Goal: Book appointment/travel/reservation

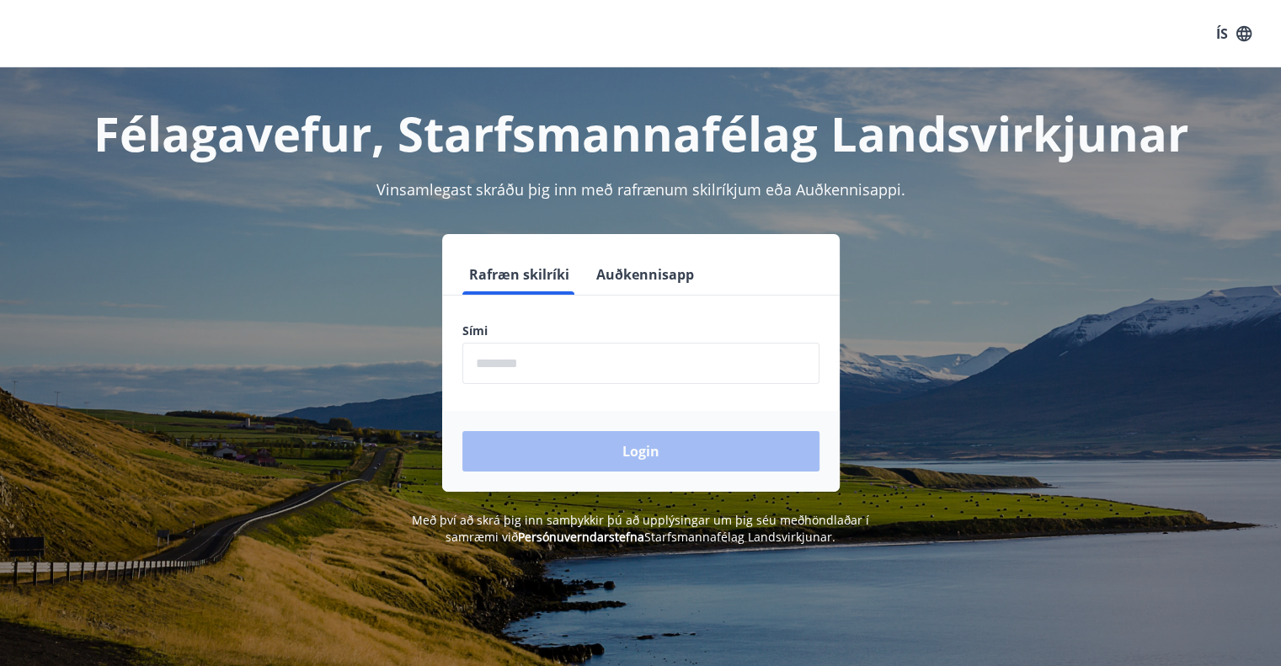
click at [539, 360] on input "phone" at bounding box center [640, 363] width 357 height 41
type input "********"
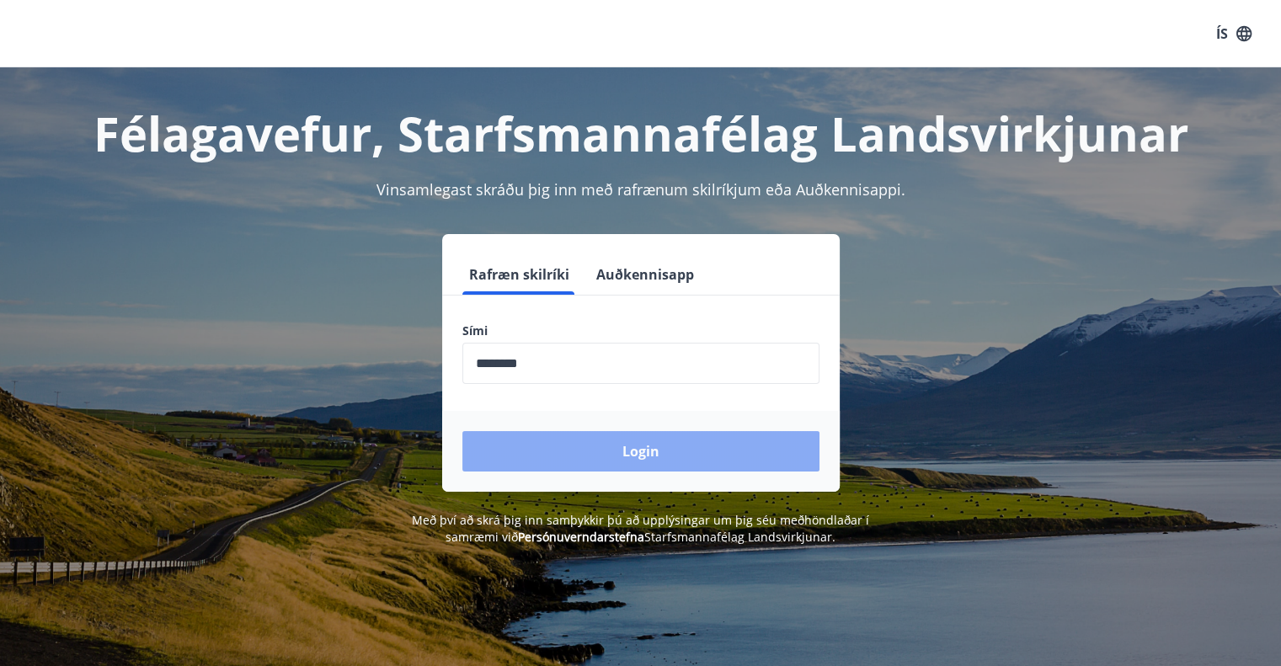
click at [644, 447] on button "Login" at bounding box center [640, 451] width 357 height 40
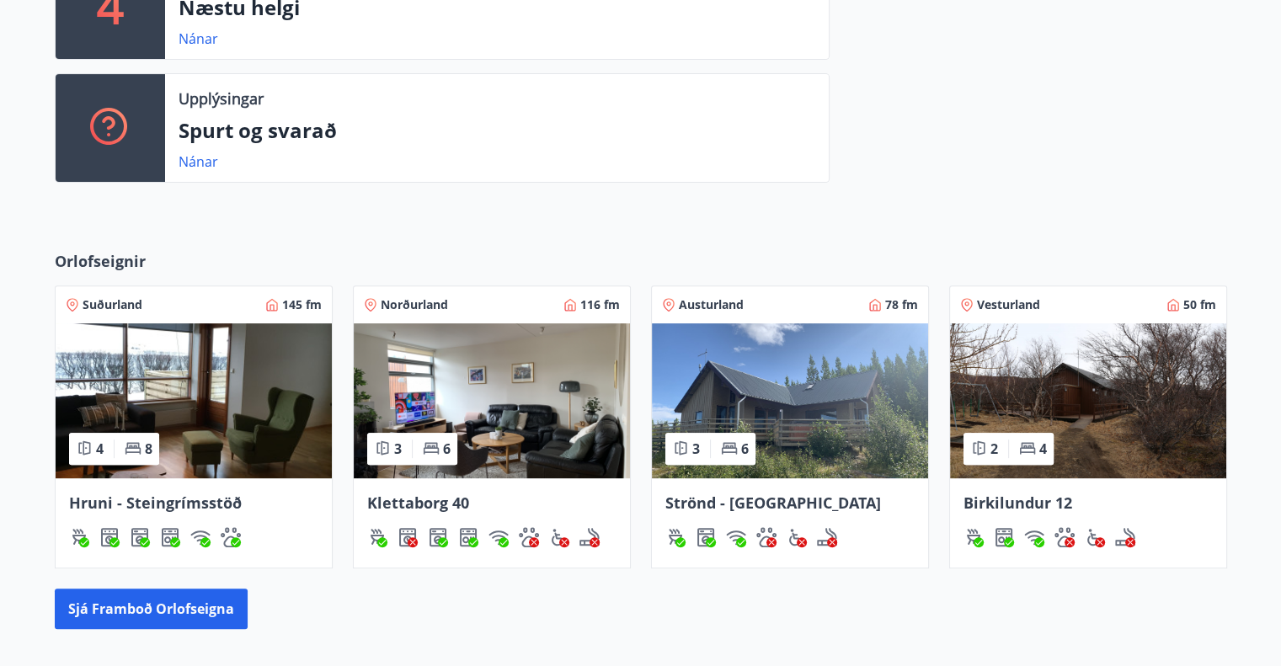
scroll to position [552, 0]
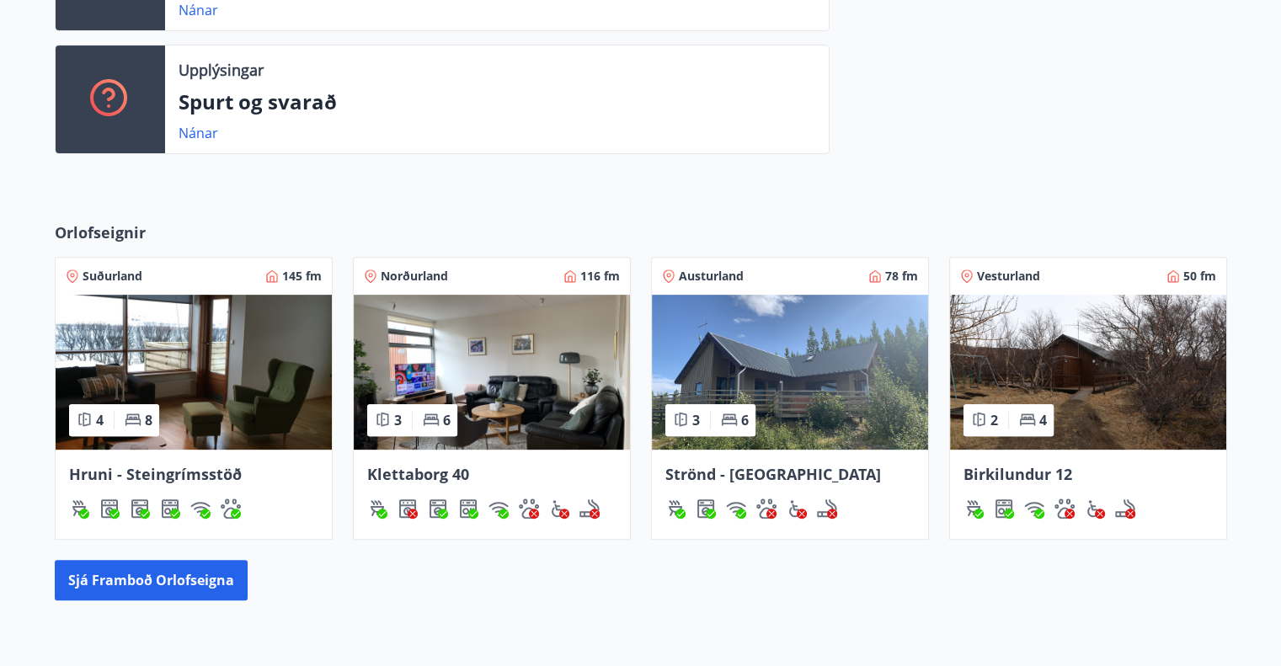
click at [1004, 270] on span "Vesturland" at bounding box center [1008, 276] width 63 height 17
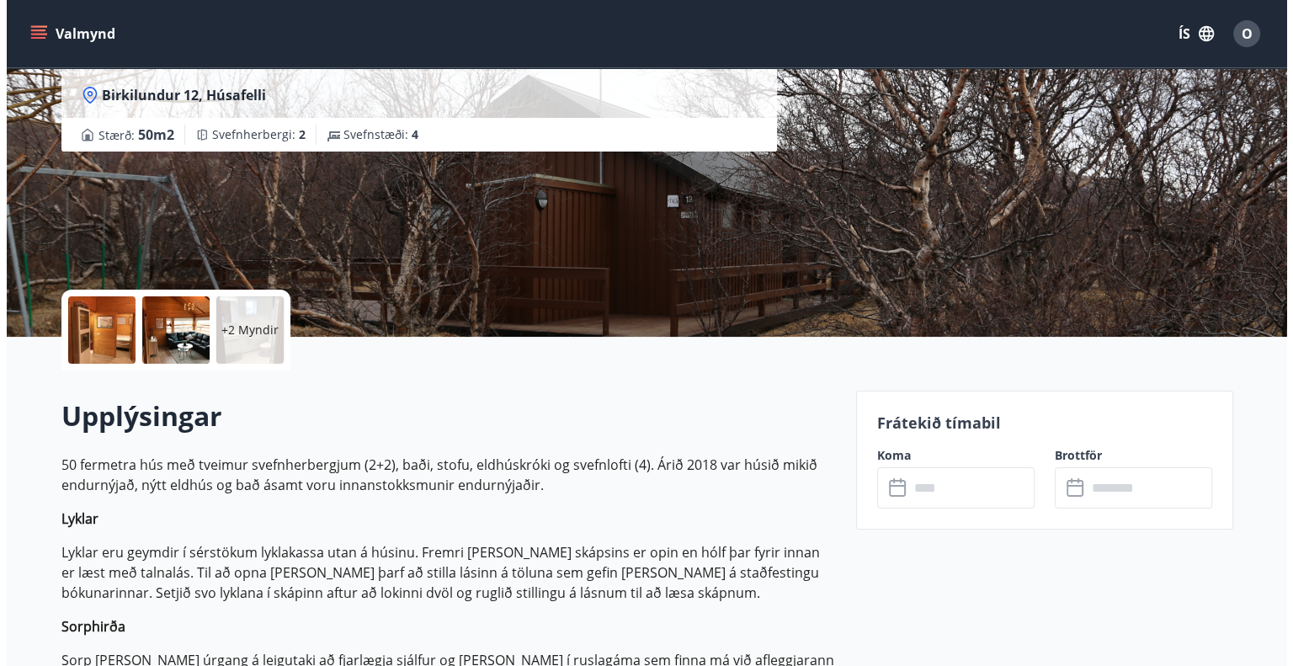
scroll to position [253, 0]
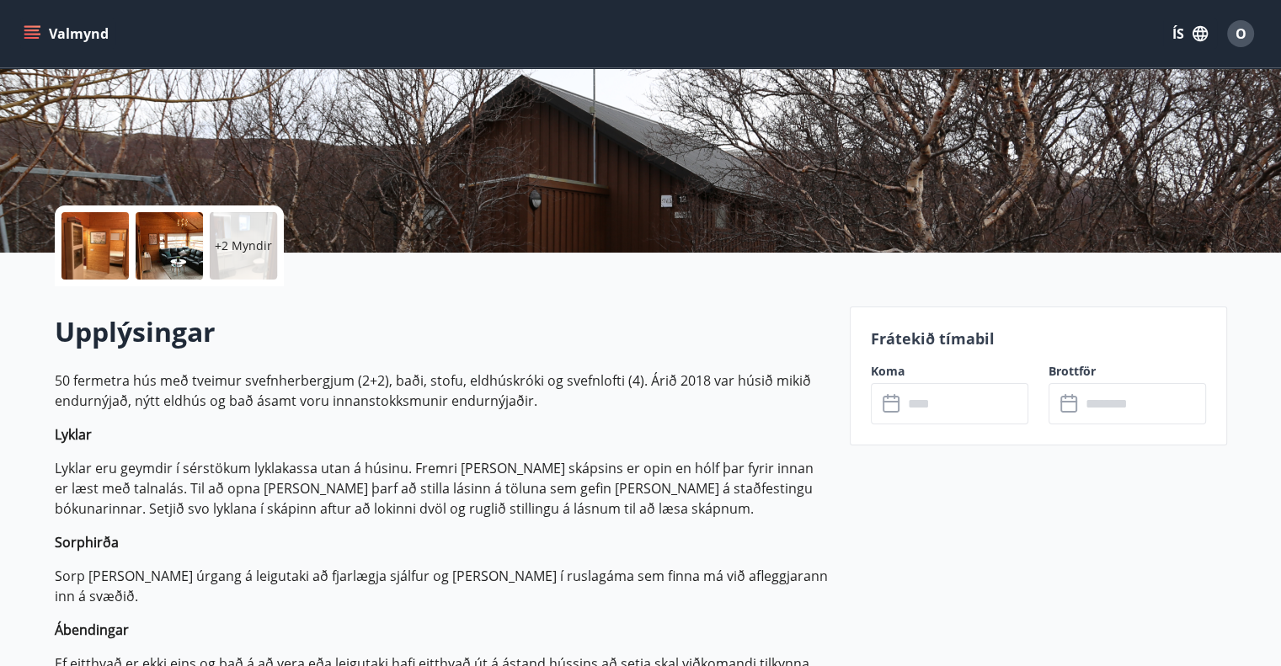
click at [230, 256] on div "+2 Myndir" at bounding box center [243, 245] width 67 height 67
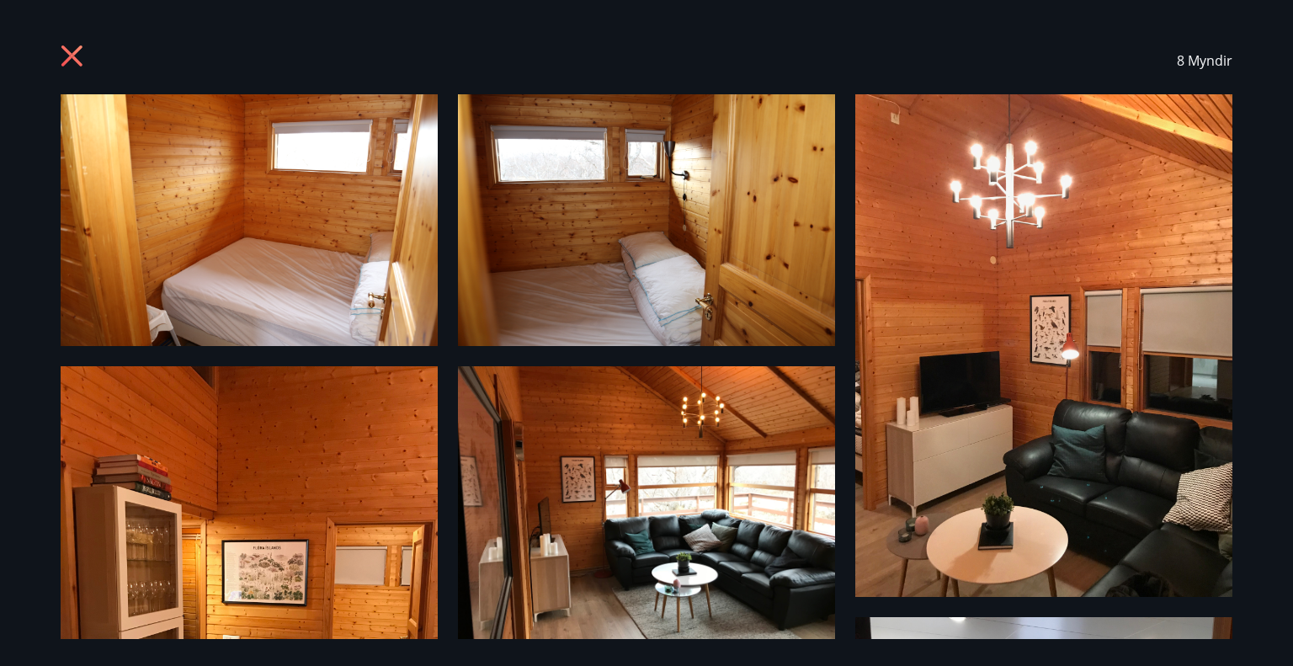
click at [325, 222] on img at bounding box center [249, 220] width 377 height 252
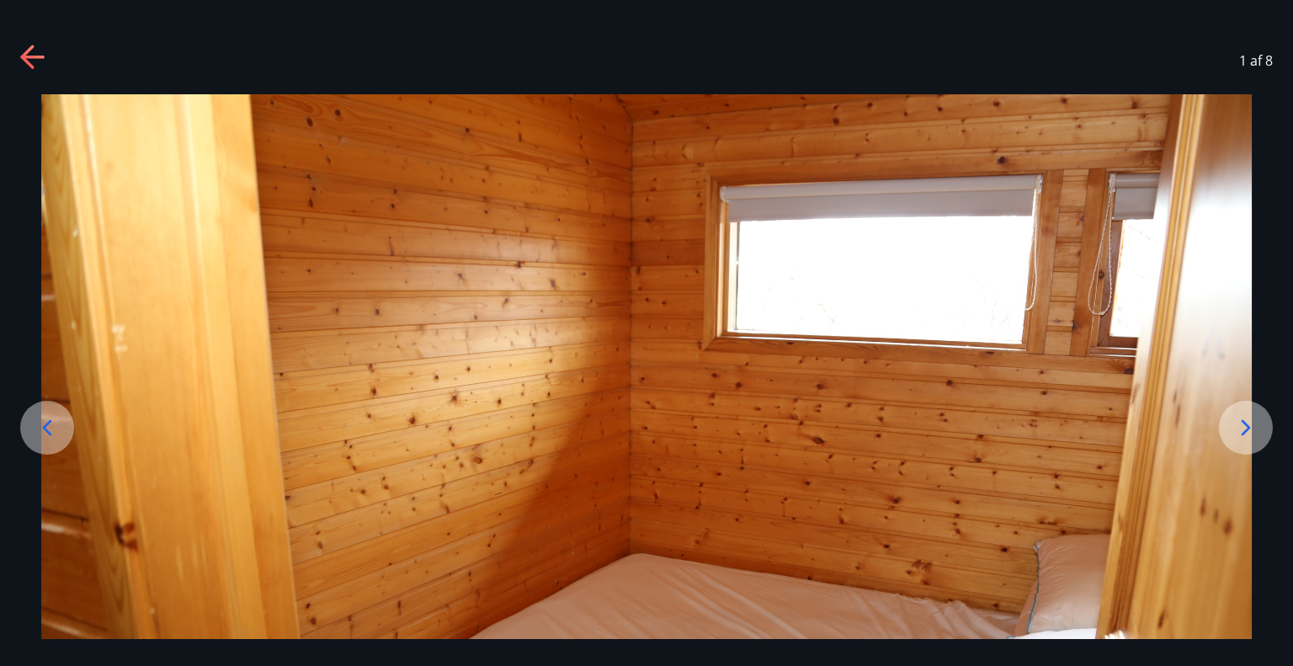
click at [1249, 420] on icon at bounding box center [1246, 427] width 27 height 27
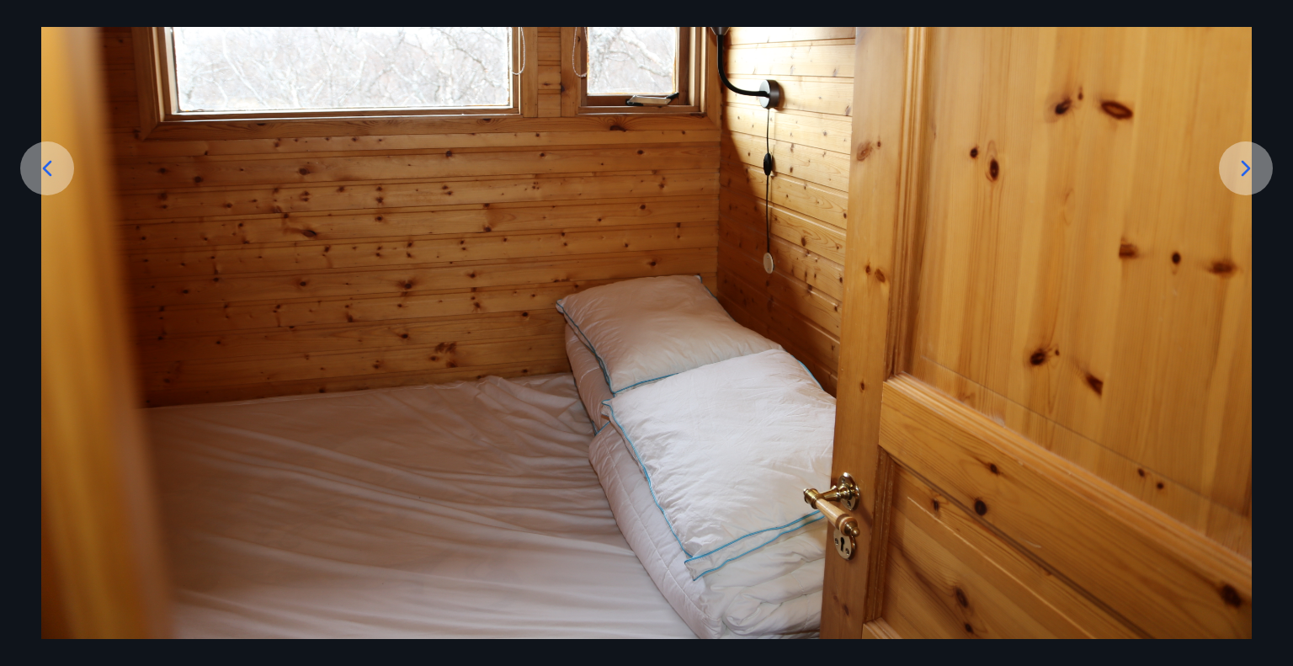
scroll to position [263, 0]
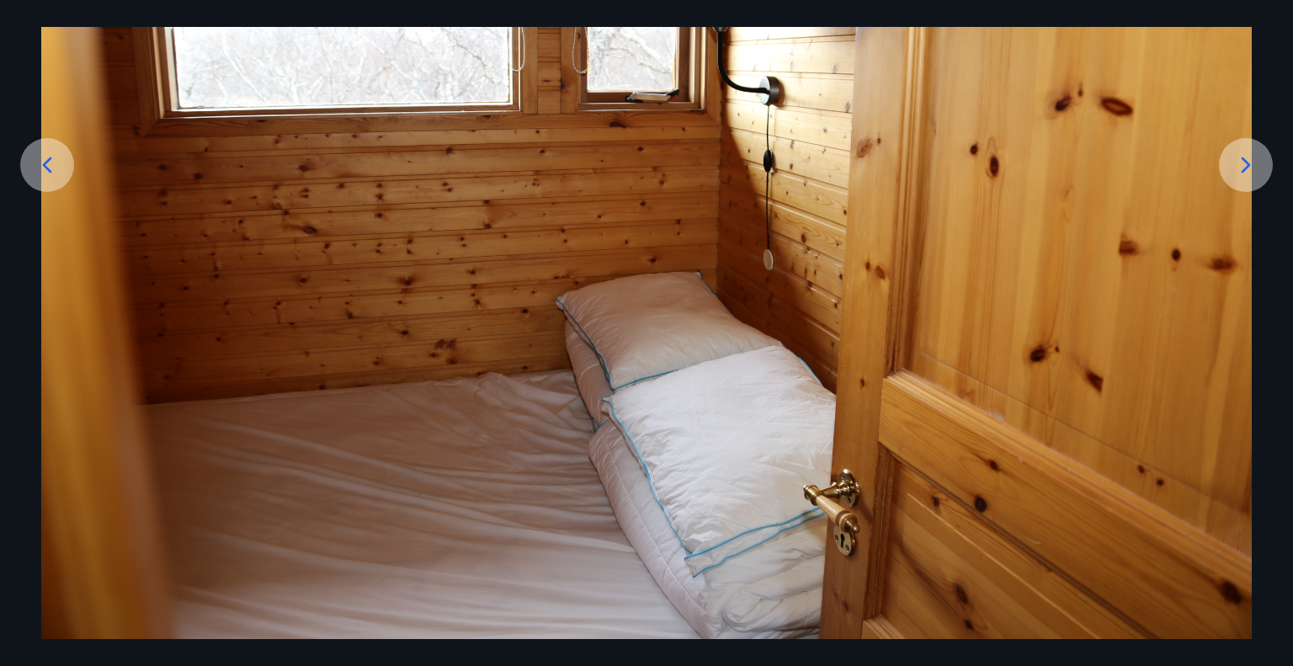
click at [1241, 163] on icon at bounding box center [1246, 165] width 27 height 27
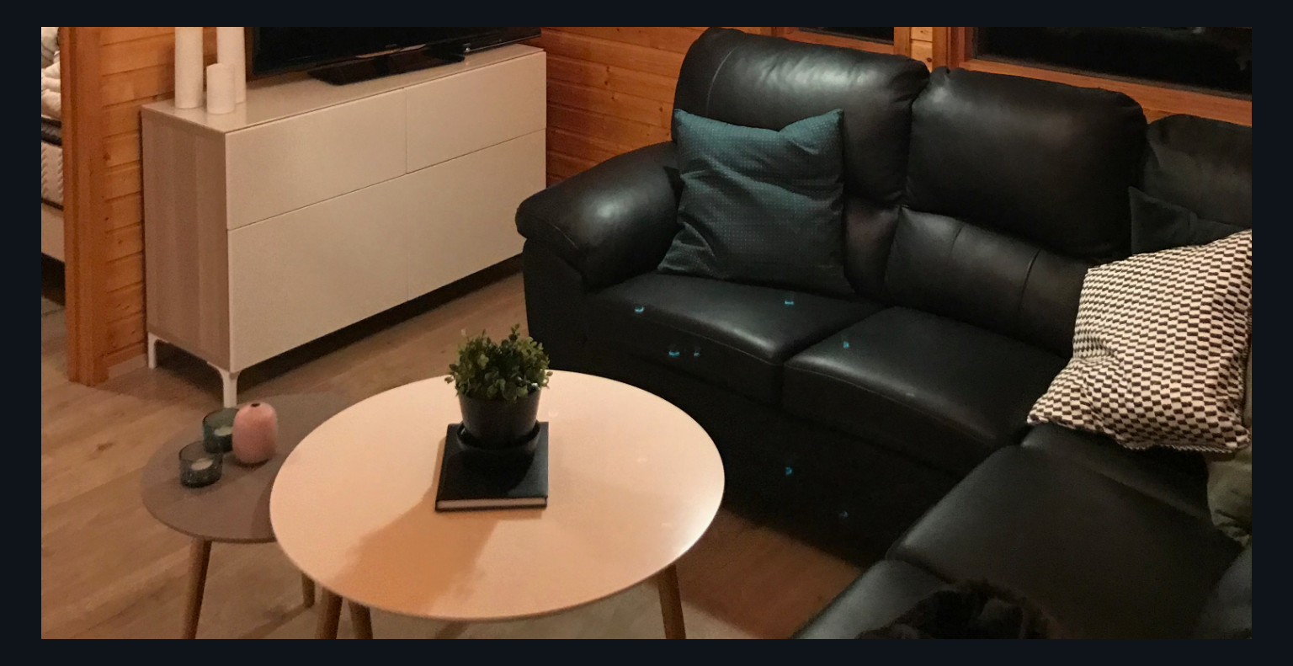
scroll to position [1068, 0]
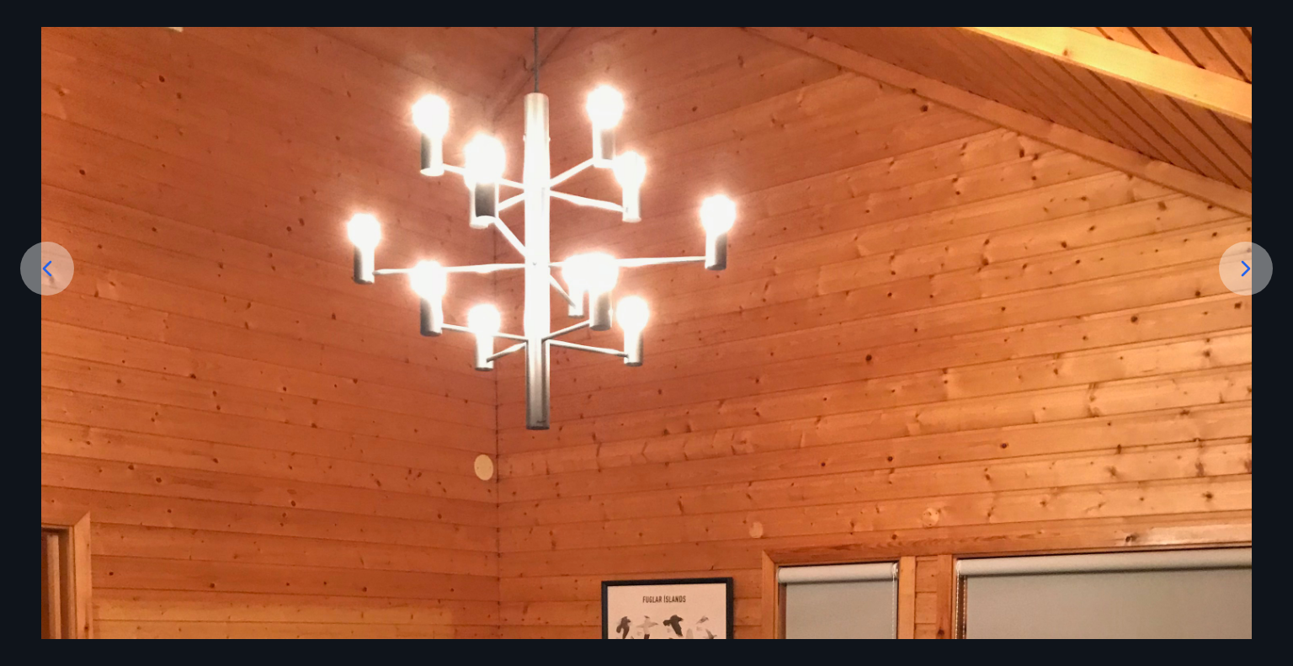
scroll to position [168, 0]
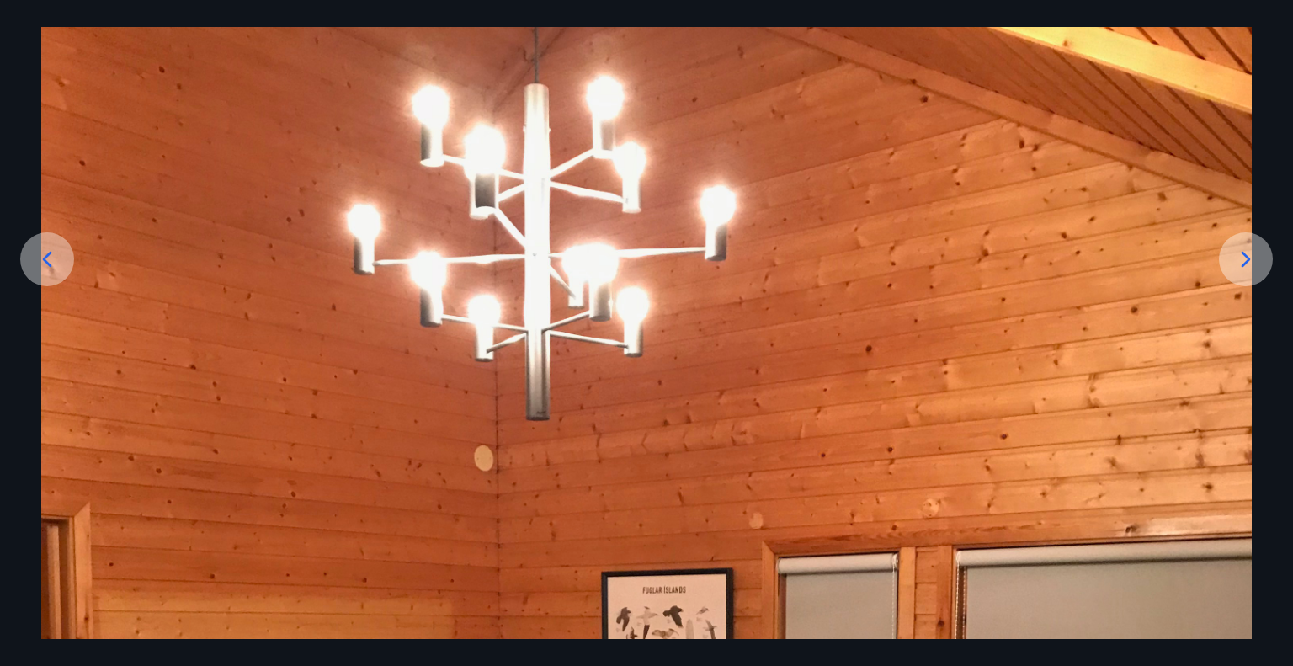
click at [1240, 251] on icon at bounding box center [1246, 259] width 27 height 27
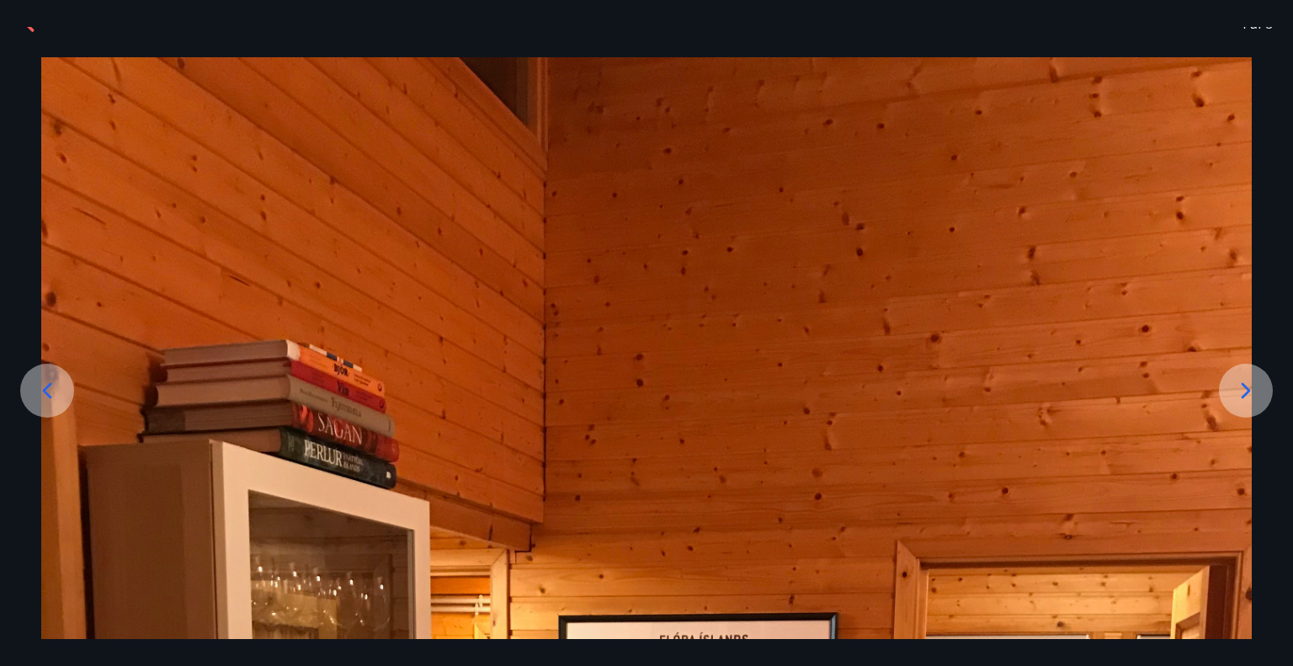
scroll to position [0, 0]
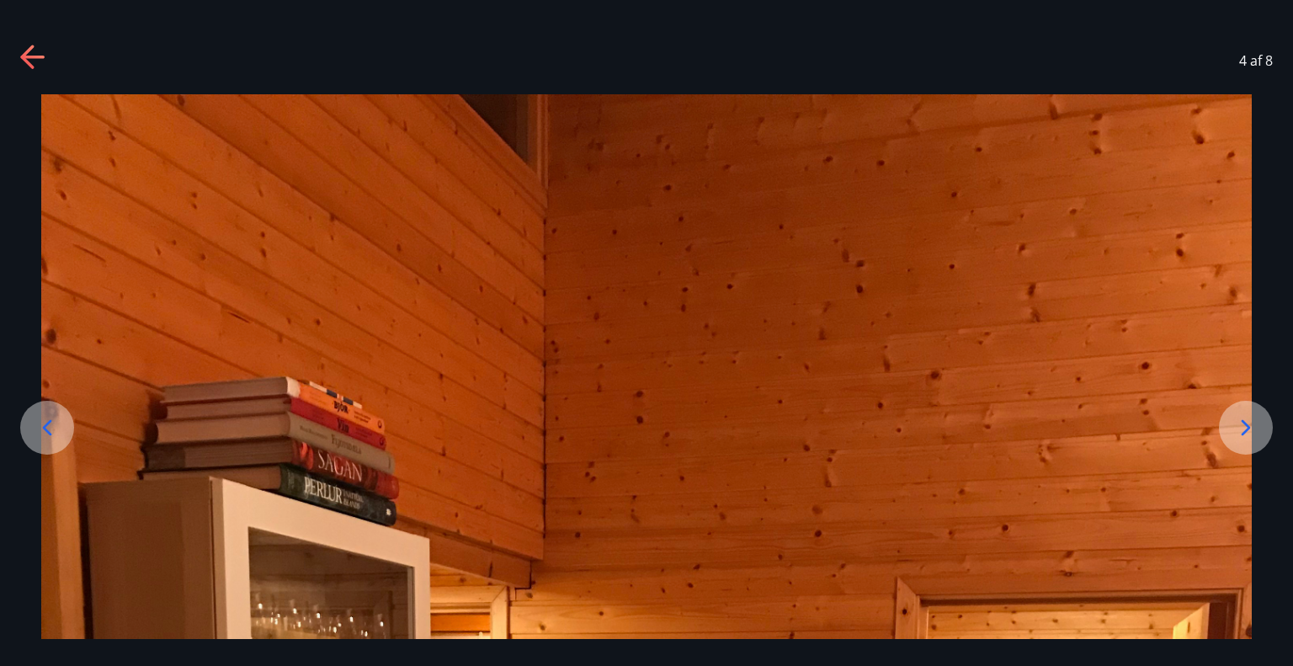
click at [1239, 425] on icon at bounding box center [1246, 427] width 27 height 27
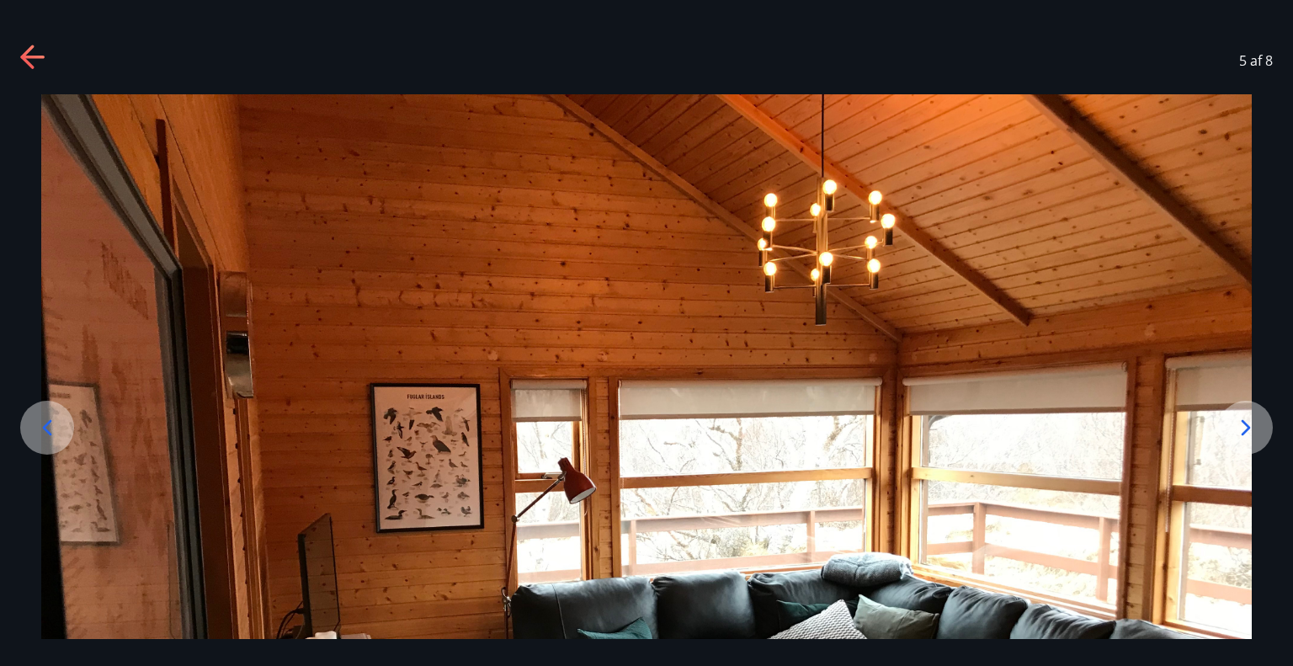
click at [1239, 425] on icon at bounding box center [1246, 427] width 27 height 27
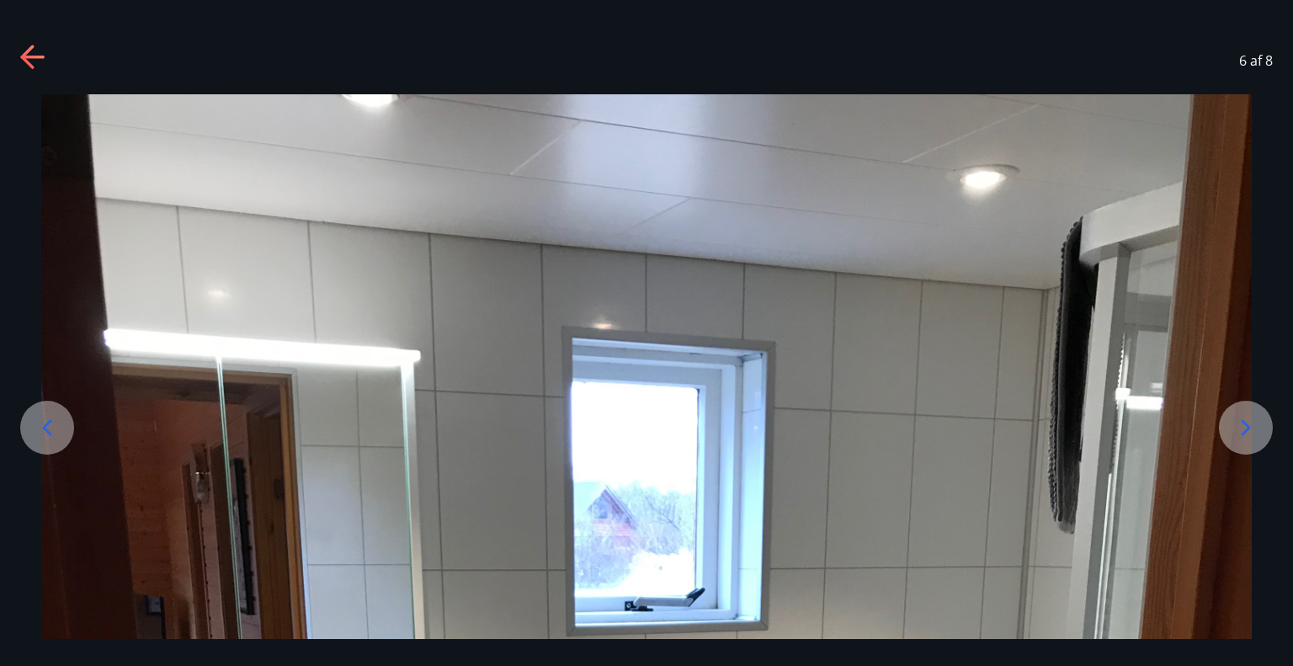
click at [1239, 424] on icon at bounding box center [1246, 427] width 27 height 27
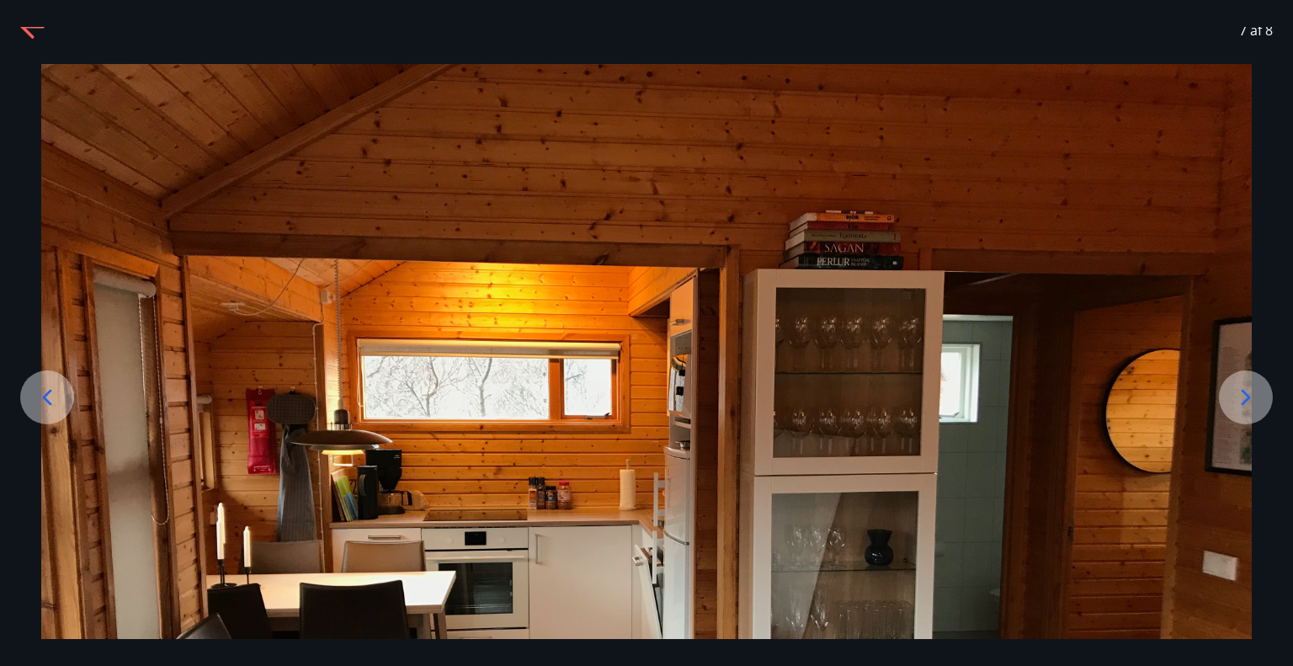
scroll to position [27, 0]
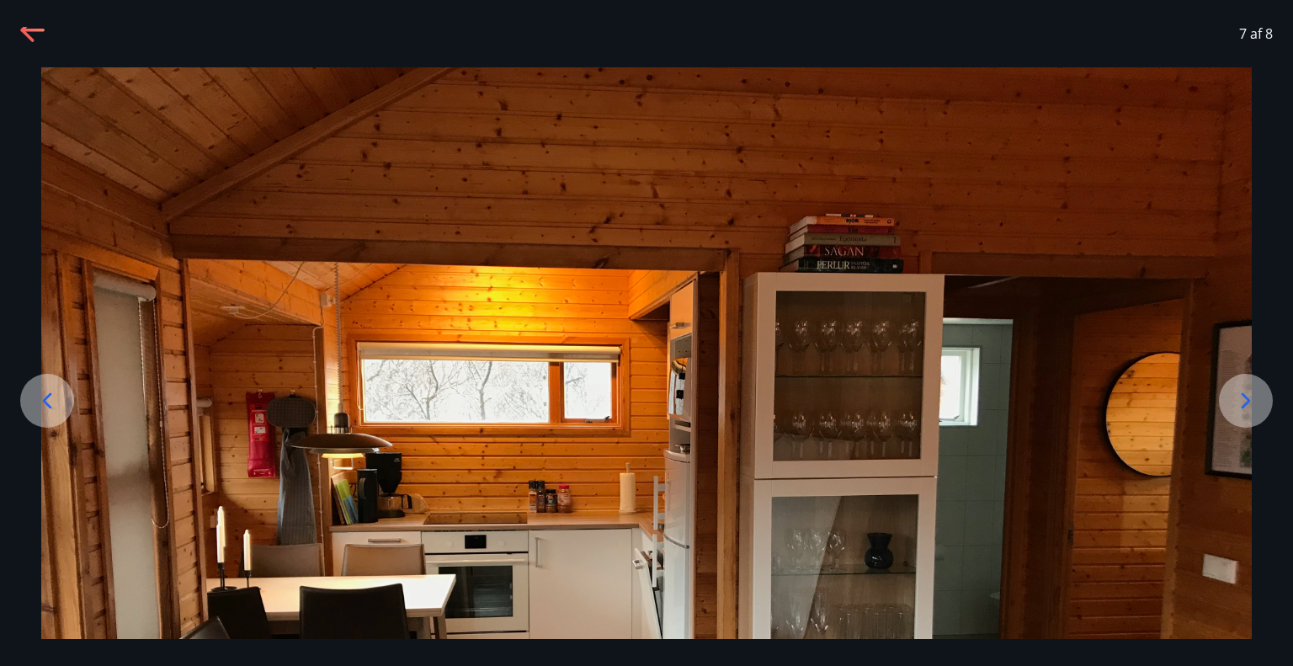
click at [1244, 394] on icon at bounding box center [1246, 400] width 9 height 16
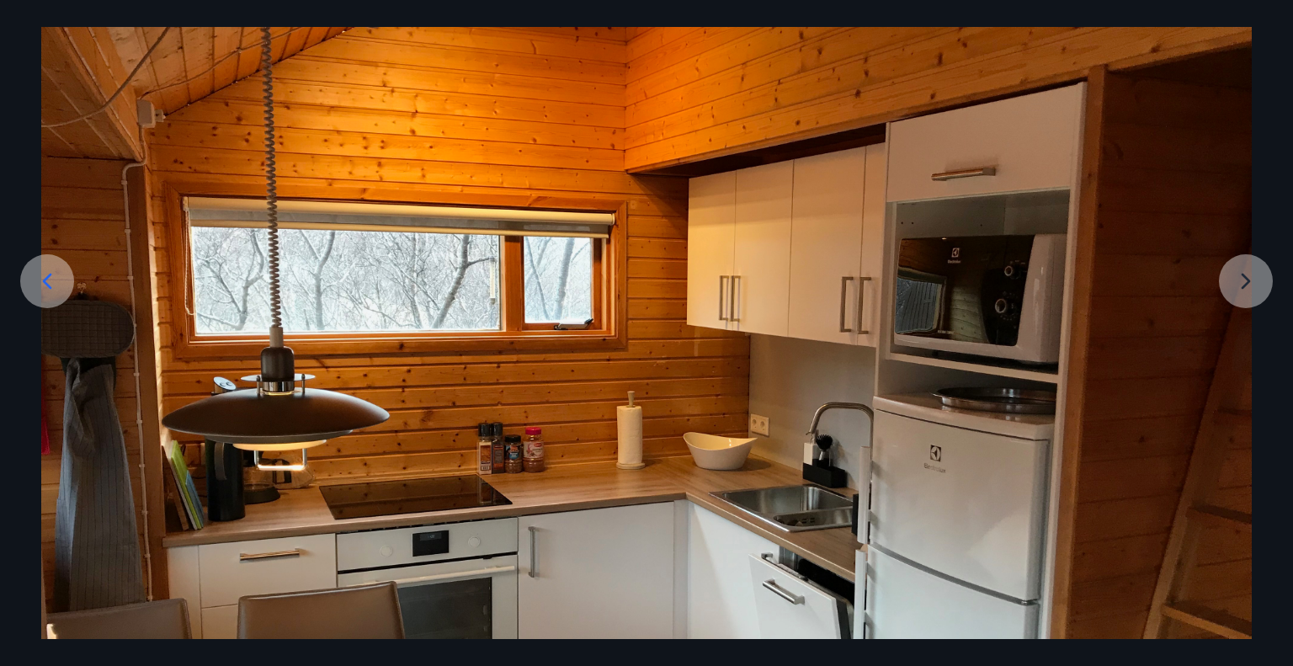
scroll to position [111, 0]
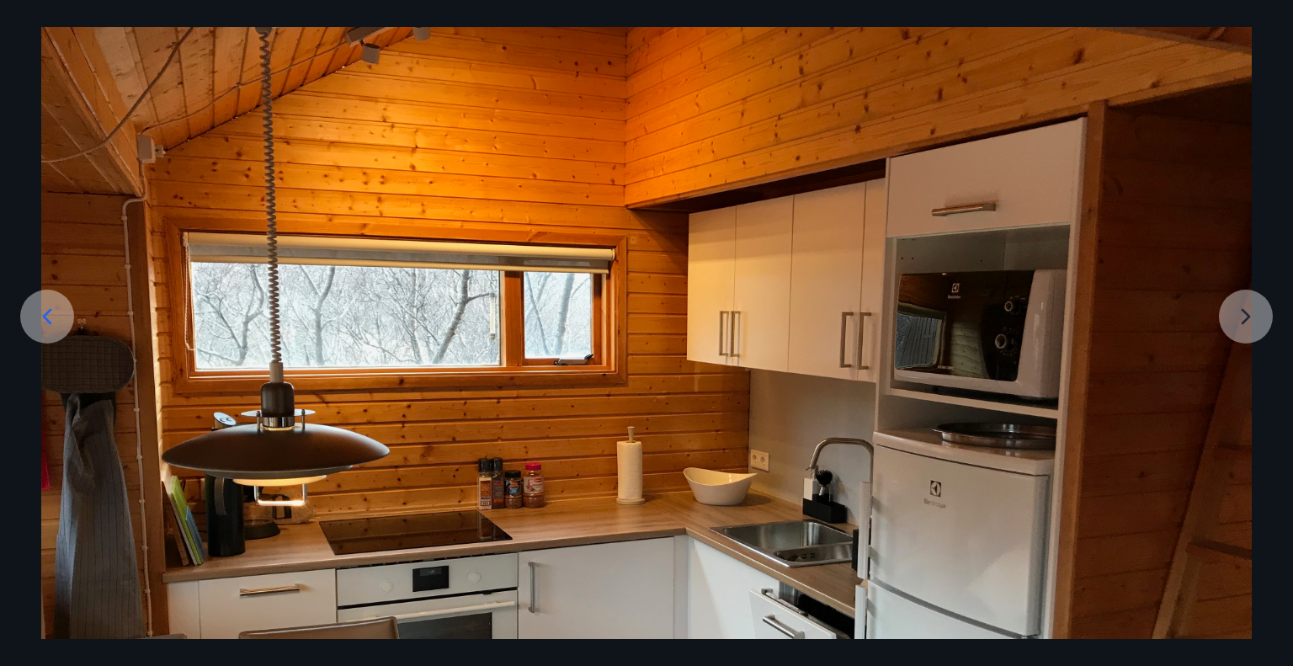
click at [1246, 316] on img at bounding box center [646, 437] width 1211 height 908
click at [1243, 315] on img at bounding box center [646, 437] width 1211 height 908
click at [50, 322] on icon at bounding box center [47, 316] width 9 height 16
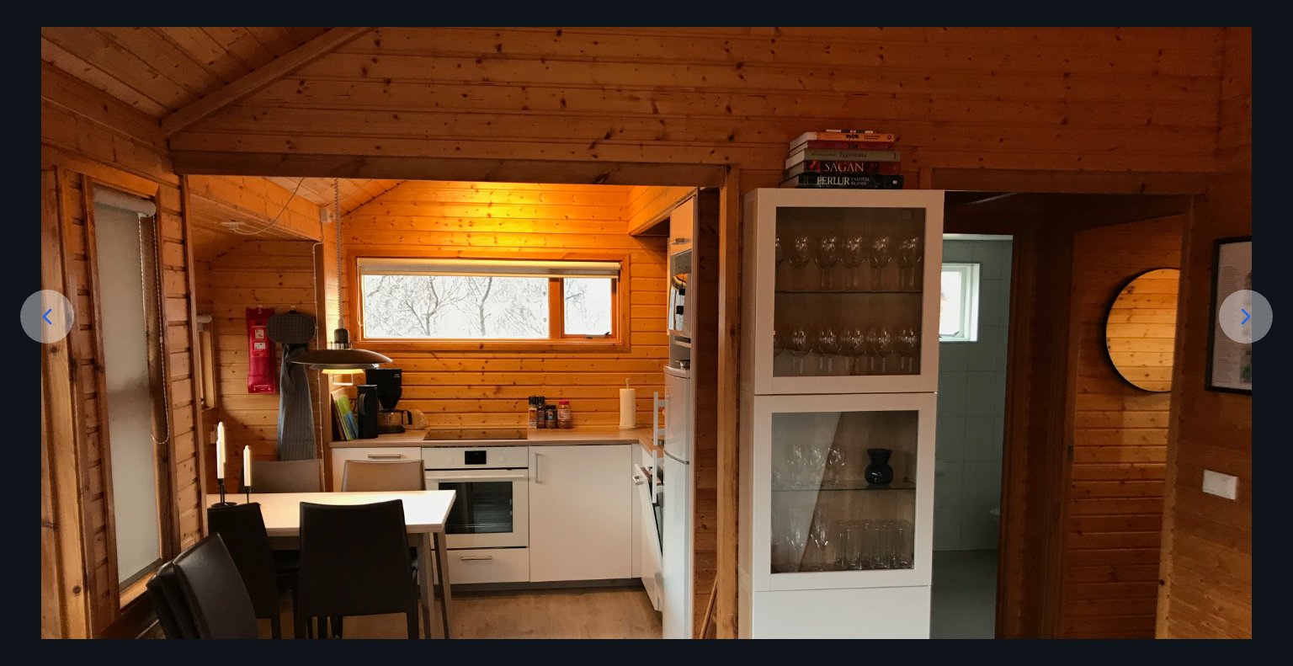
click at [1251, 312] on icon at bounding box center [1246, 316] width 27 height 27
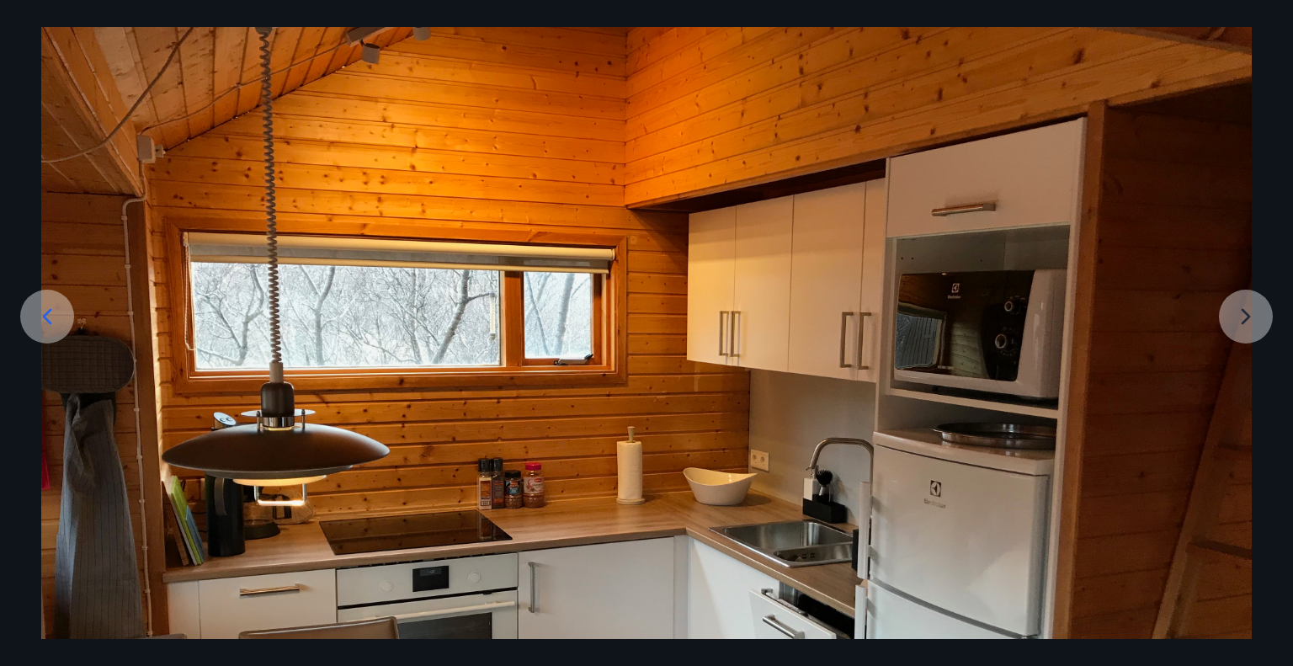
click at [1251, 312] on img at bounding box center [646, 437] width 1211 height 908
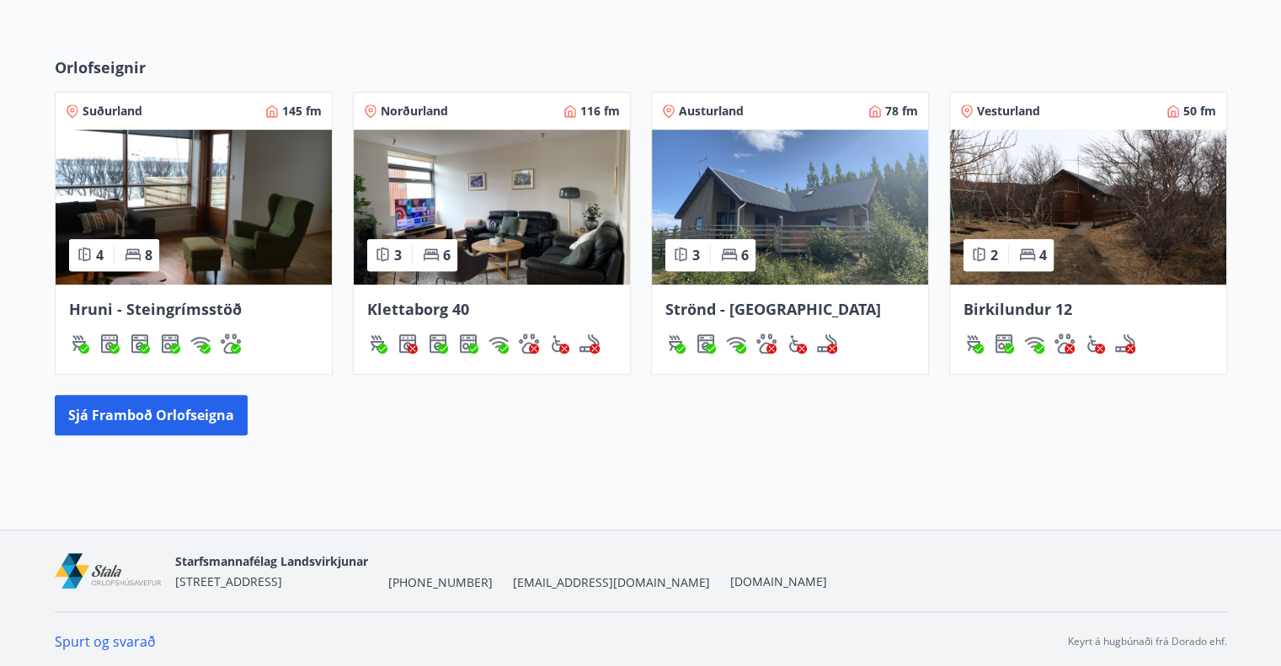
scroll to position [721, 0]
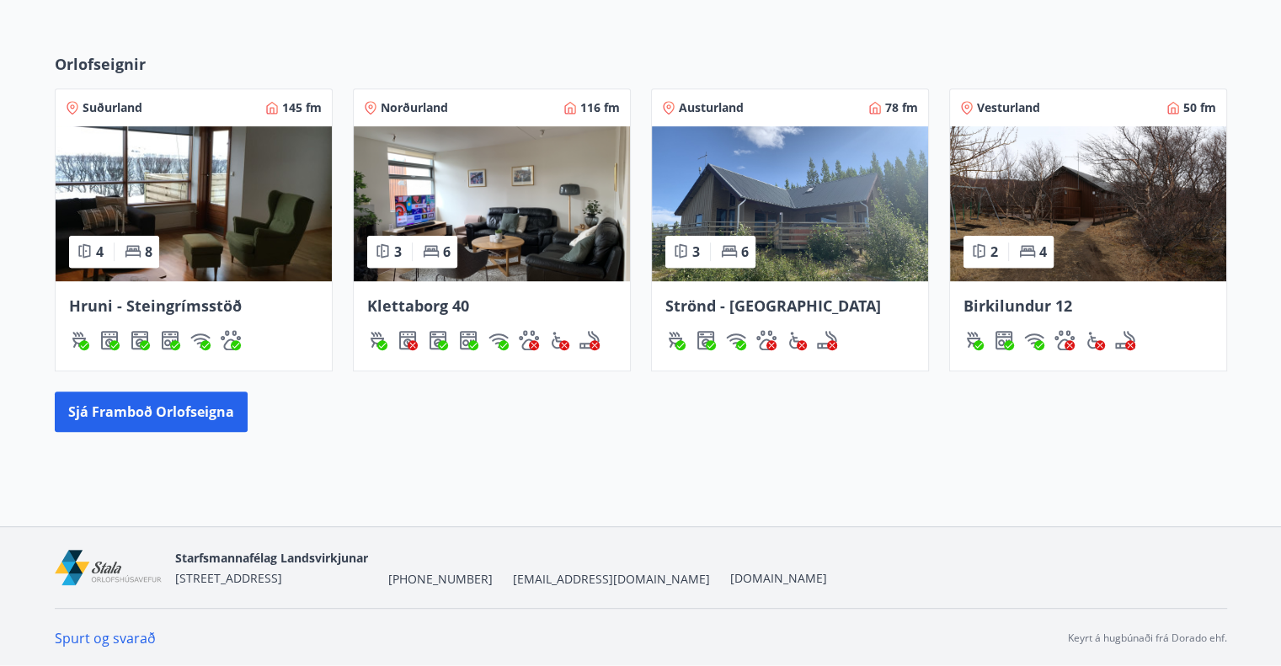
click at [173, 160] on img at bounding box center [194, 203] width 276 height 155
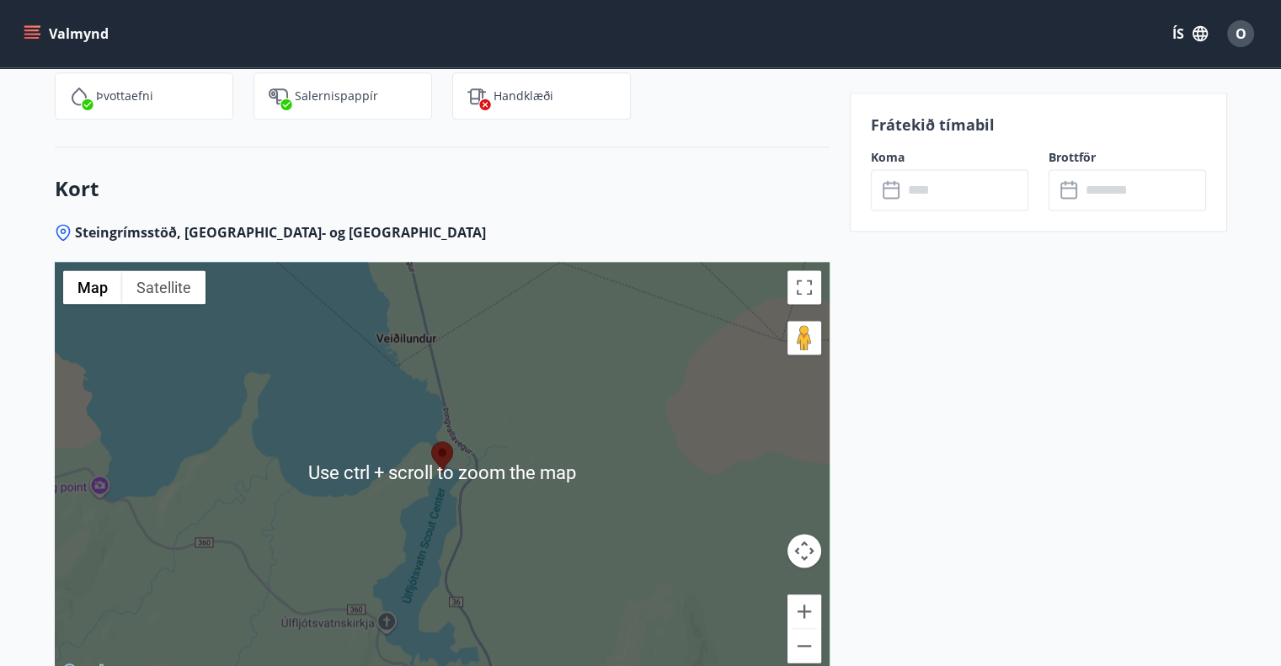
scroll to position [2218, 0]
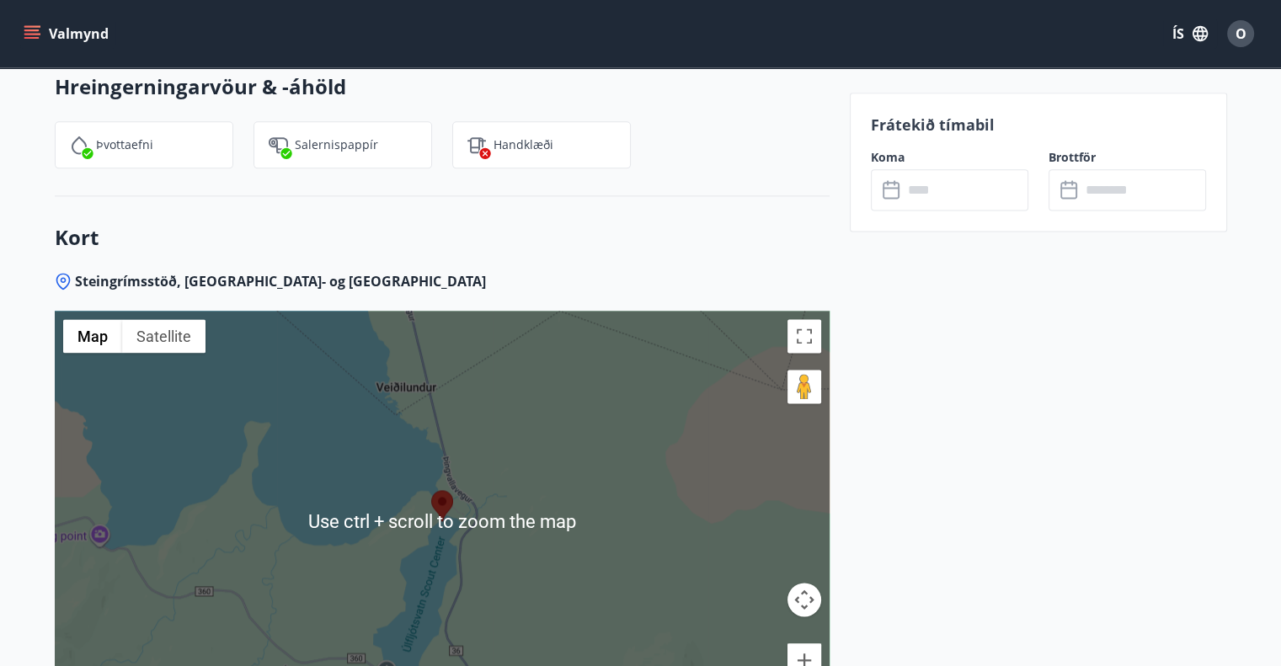
click at [612, 397] on div at bounding box center [442, 521] width 775 height 421
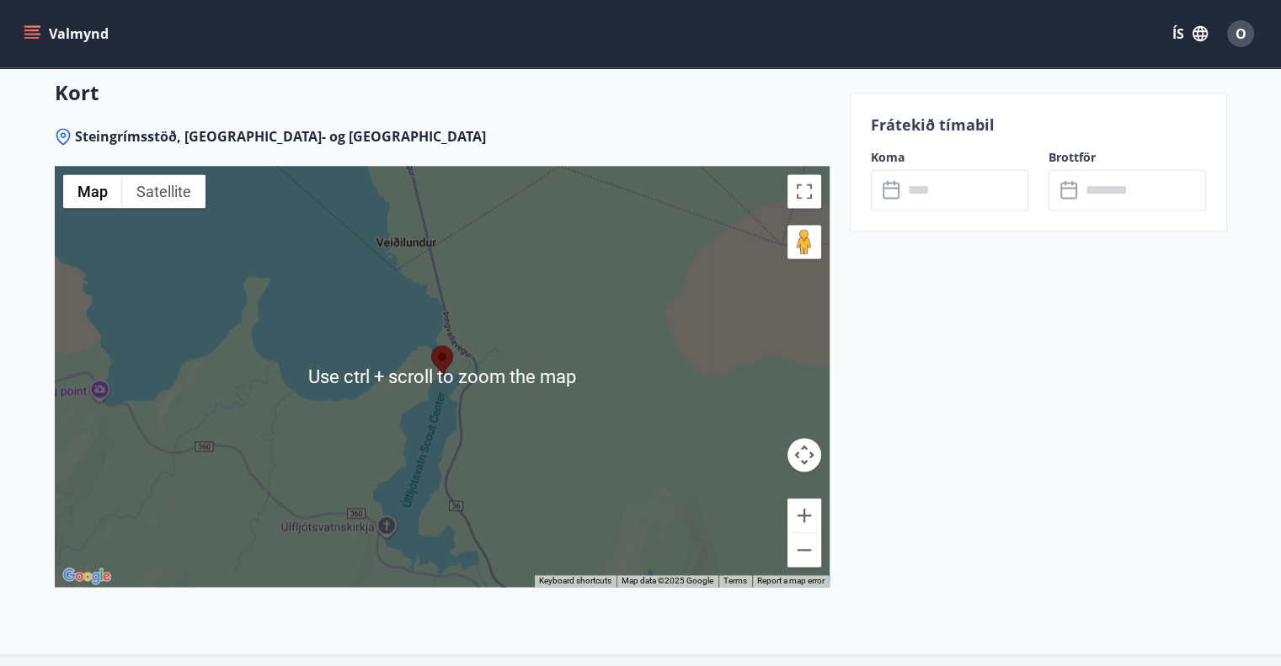
scroll to position [2386, 0]
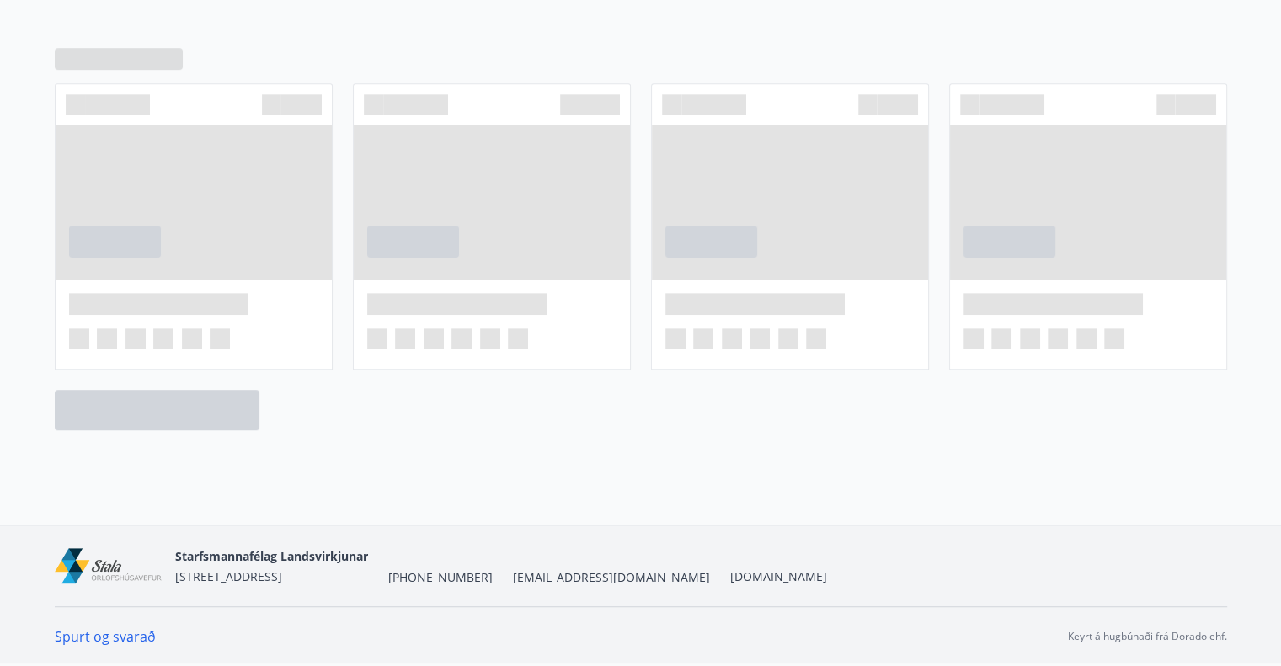
scroll to position [721, 0]
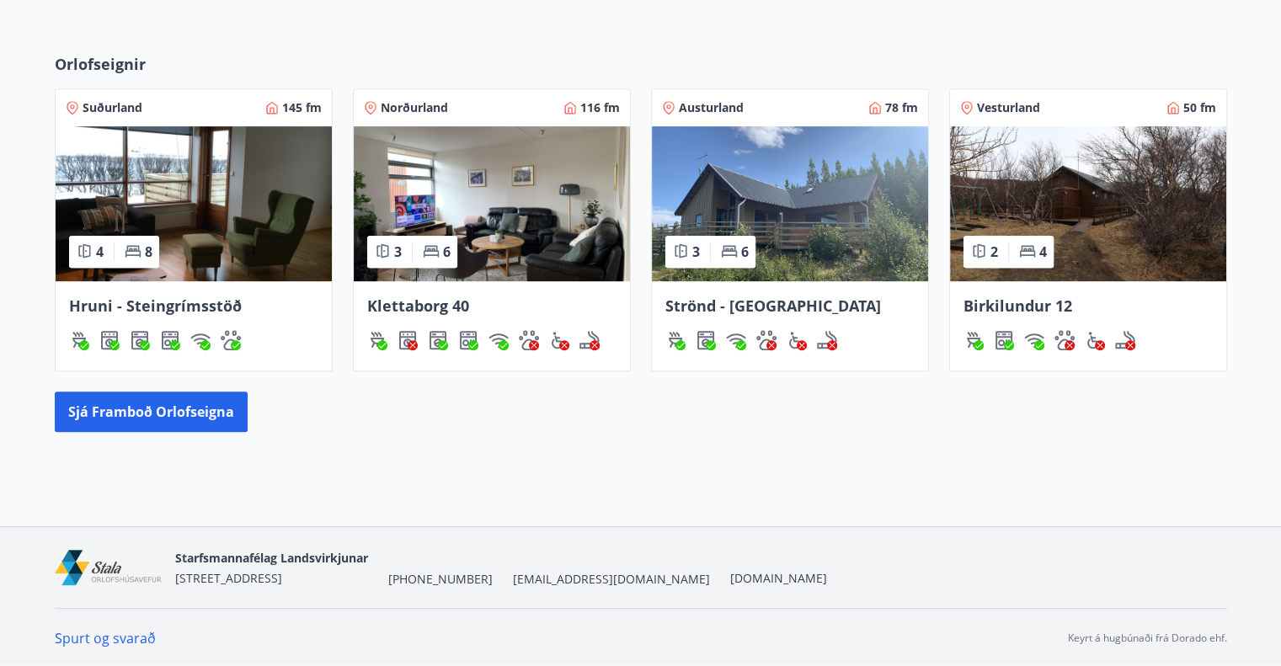
click at [512, 206] on img at bounding box center [492, 203] width 276 height 155
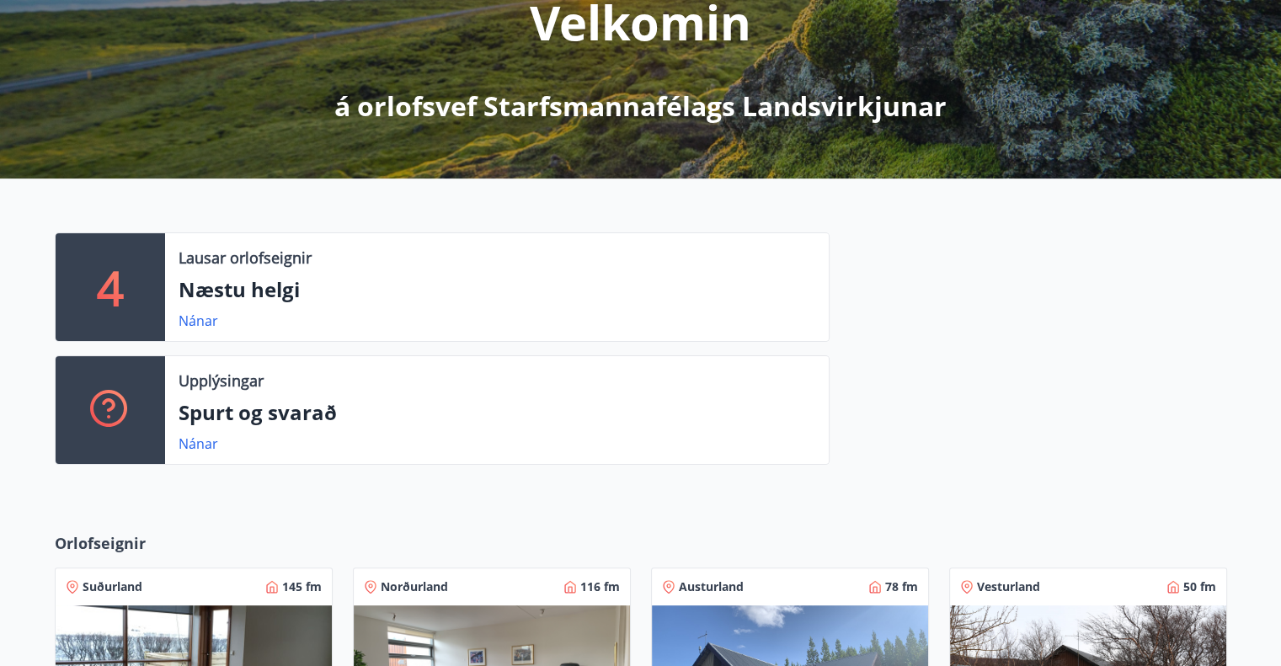
scroll to position [253, 0]
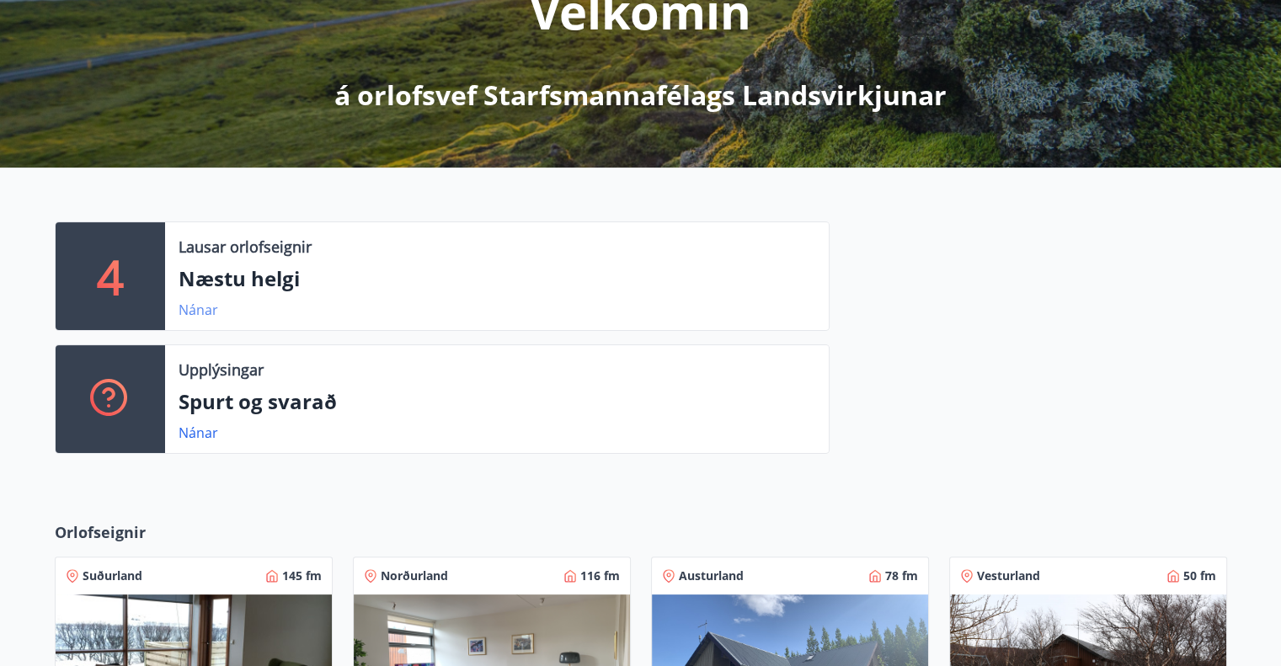
click at [198, 310] on link "Nánar" at bounding box center [198, 310] width 40 height 19
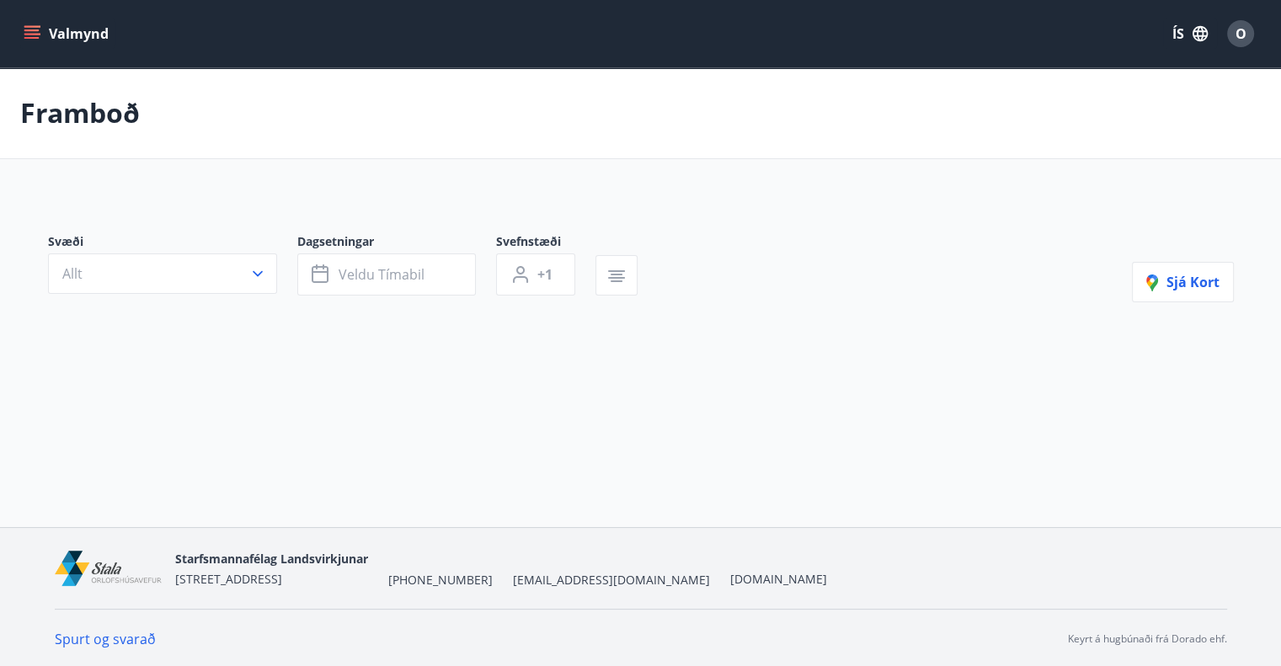
type input "*"
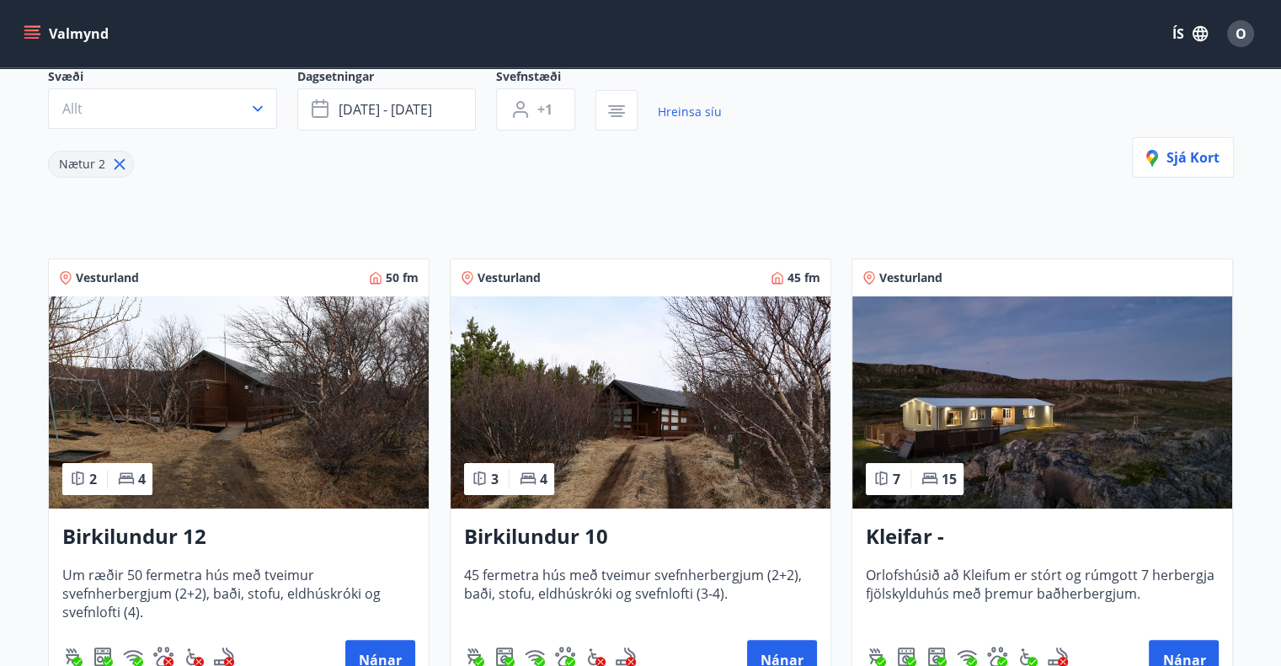
scroll to position [253, 0]
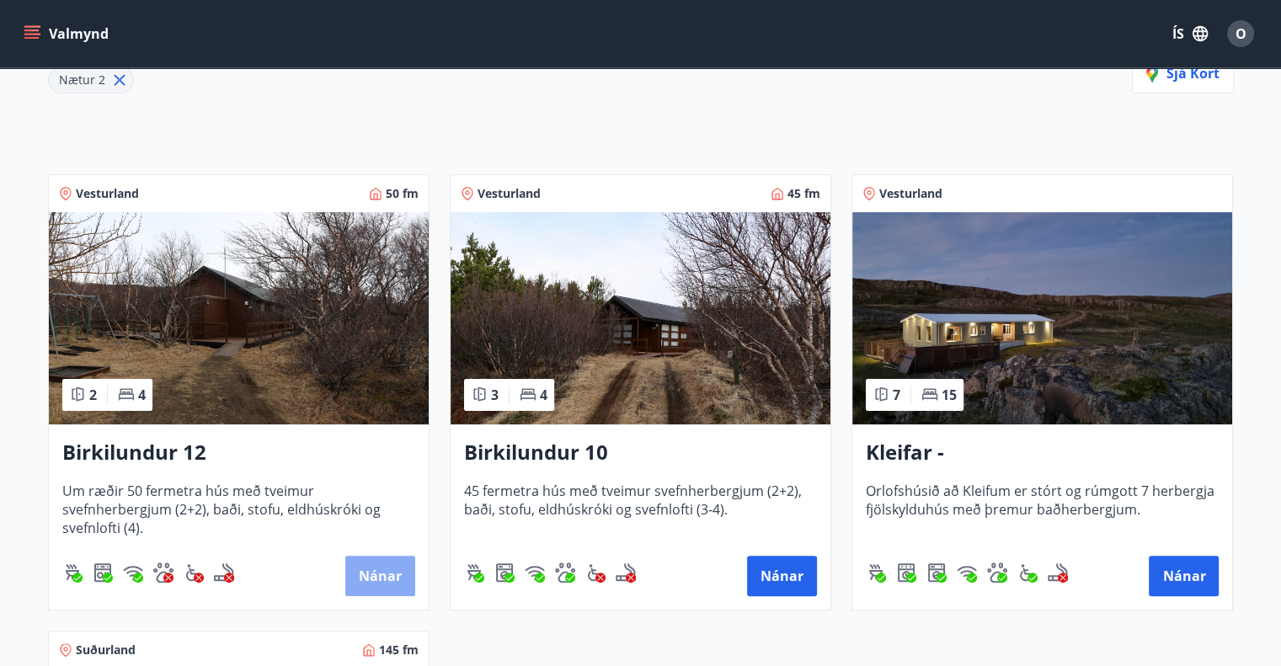
click at [374, 570] on button "Nánar" at bounding box center [380, 576] width 70 height 40
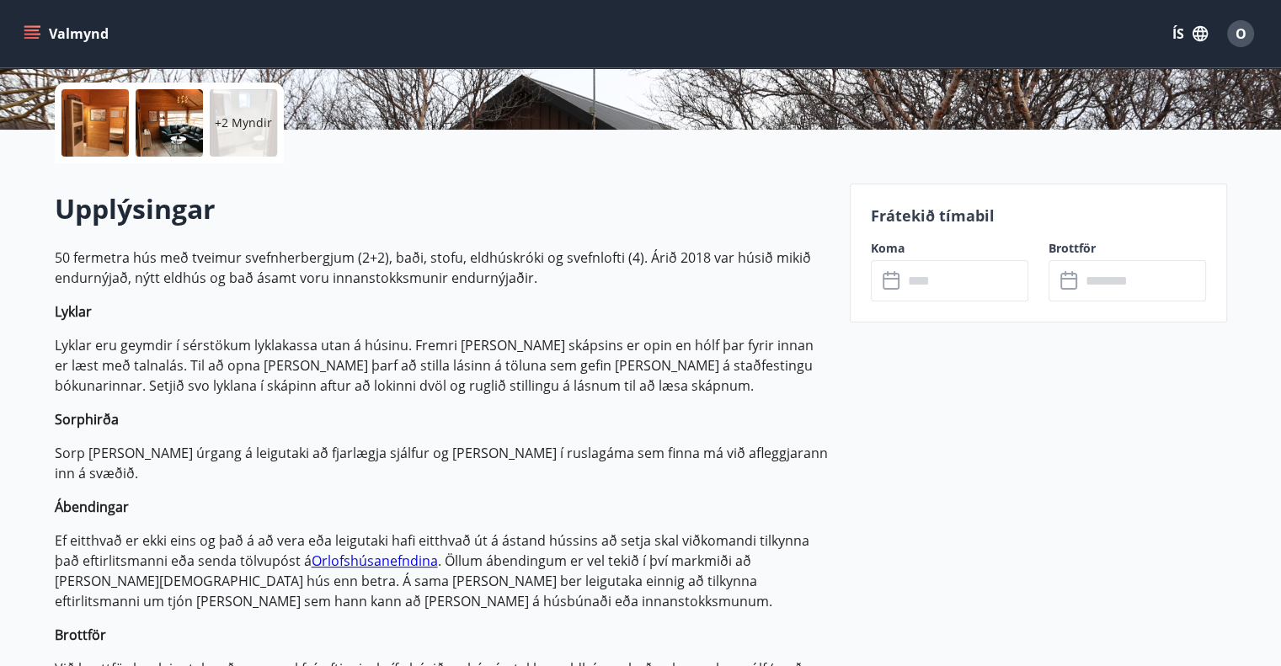
scroll to position [337, 0]
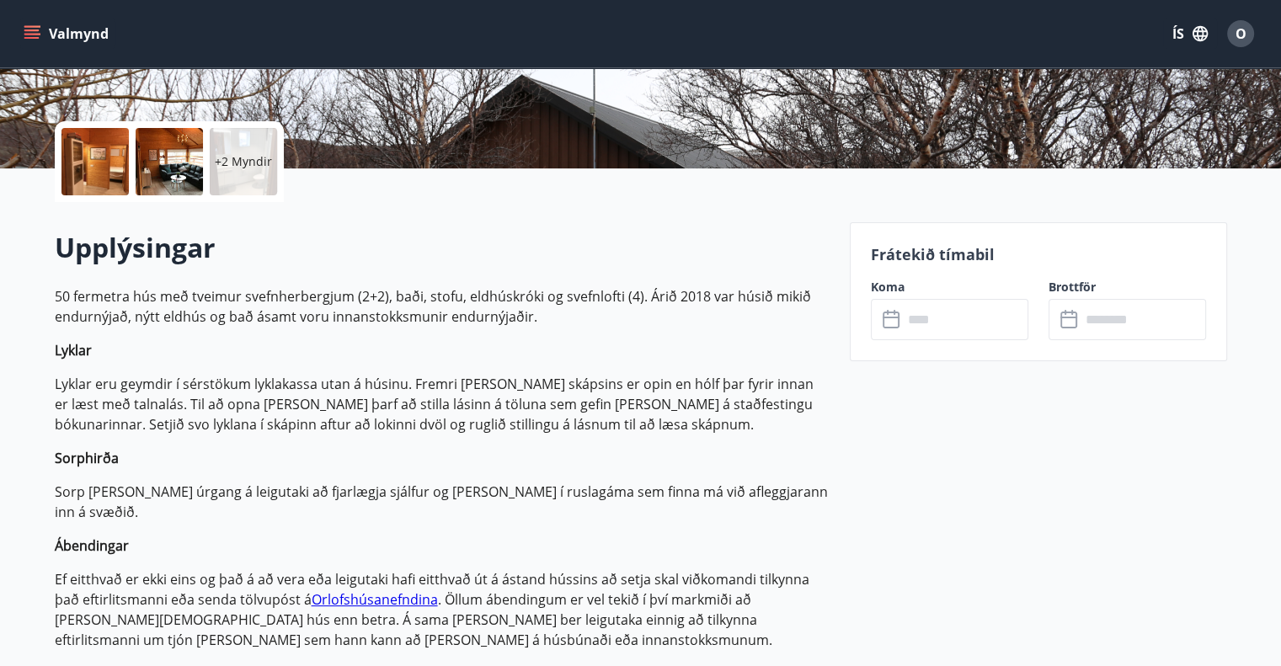
click at [885, 285] on label "Koma" at bounding box center [949, 287] width 157 height 17
click at [900, 251] on p "Frátekið tímabil" at bounding box center [1038, 254] width 335 height 22
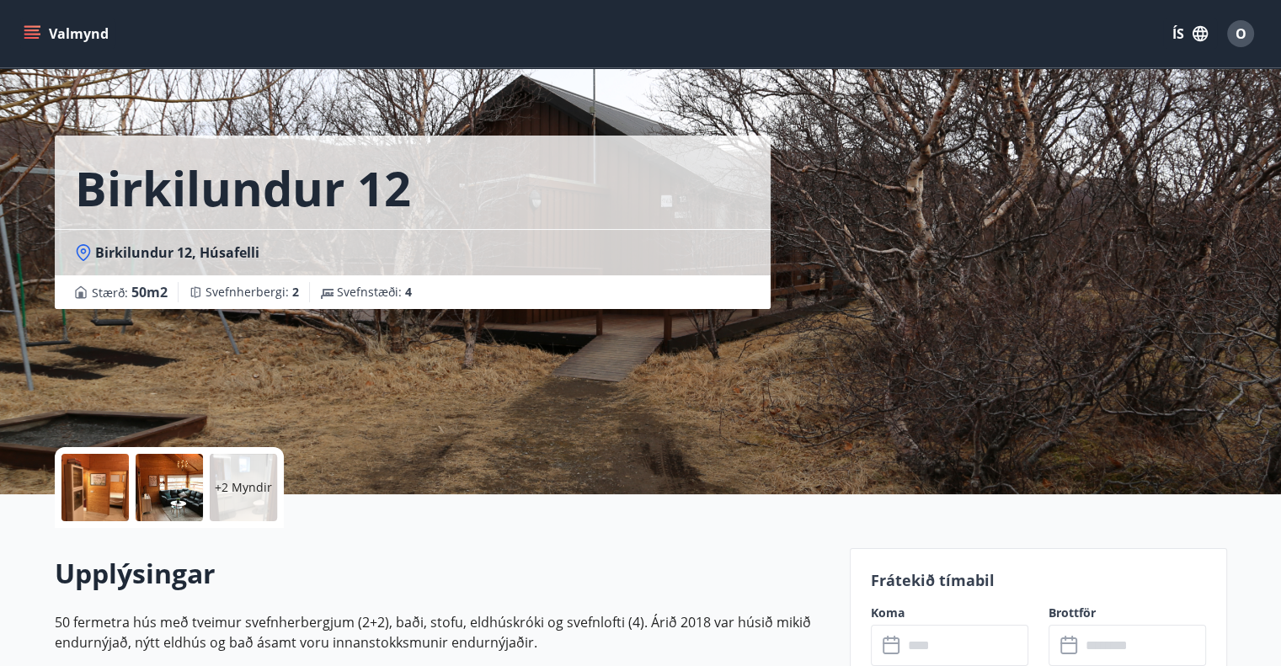
scroll to position [0, 0]
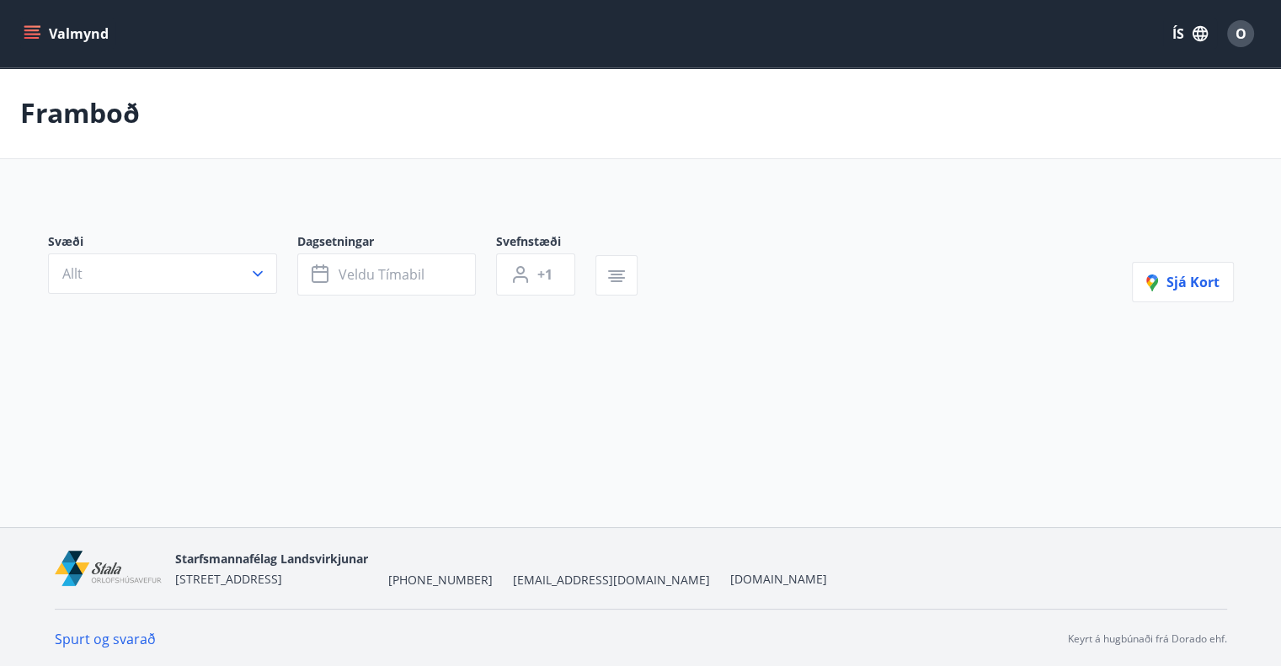
type input "*"
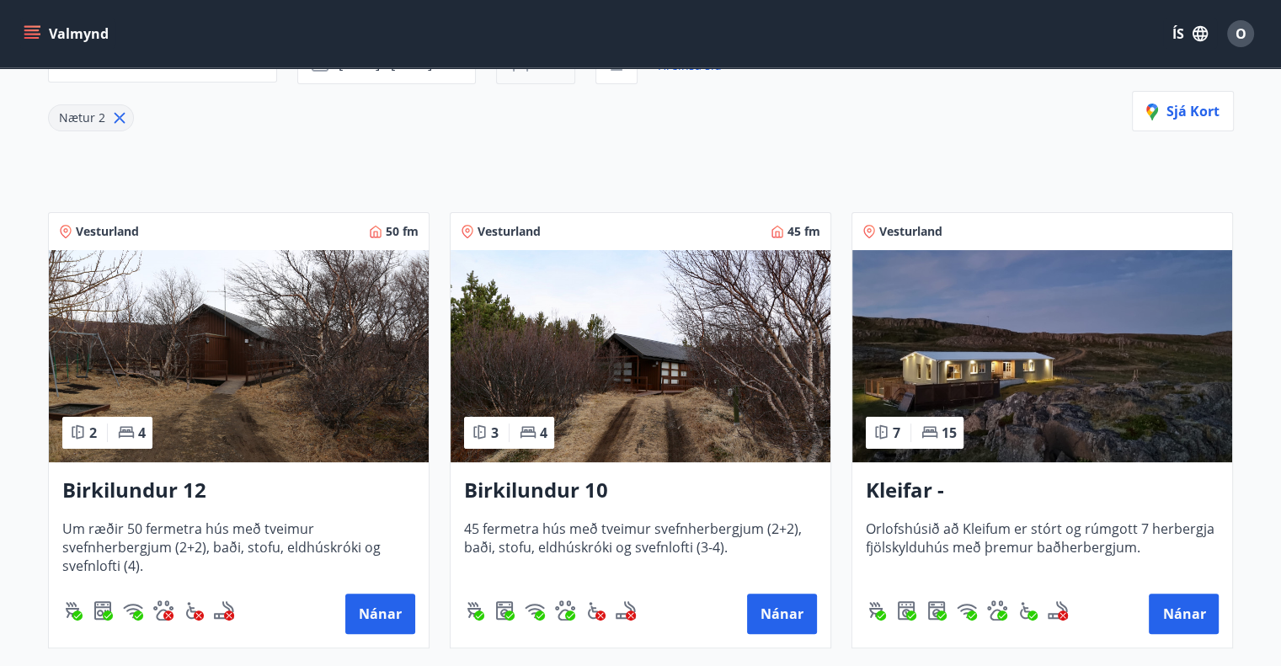
scroll to position [337, 0]
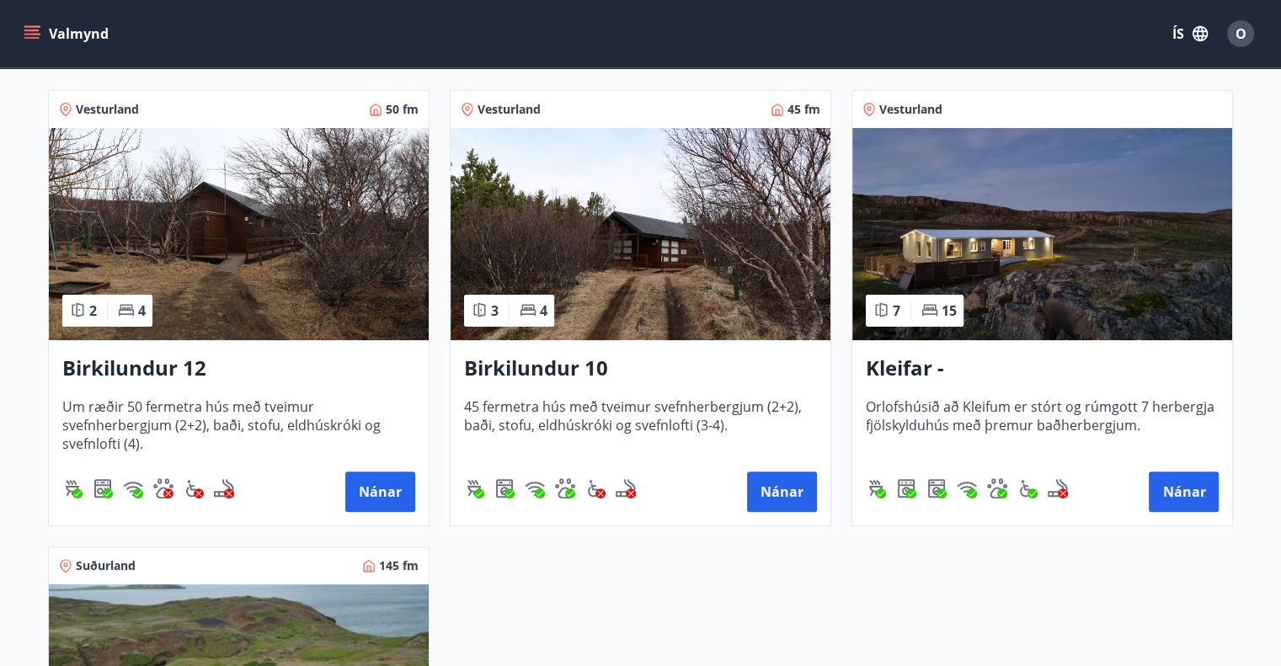
click at [519, 364] on h3 "Birkilundur 10" at bounding box center [640, 369] width 353 height 30
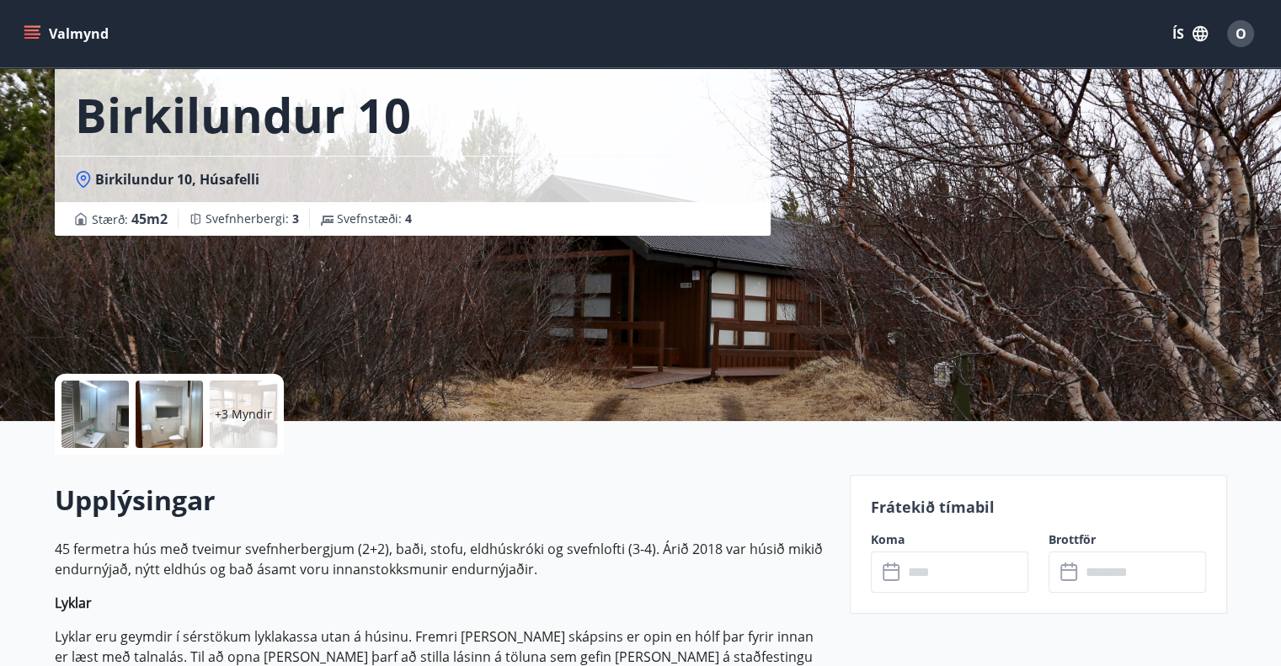
scroll to position [168, 0]
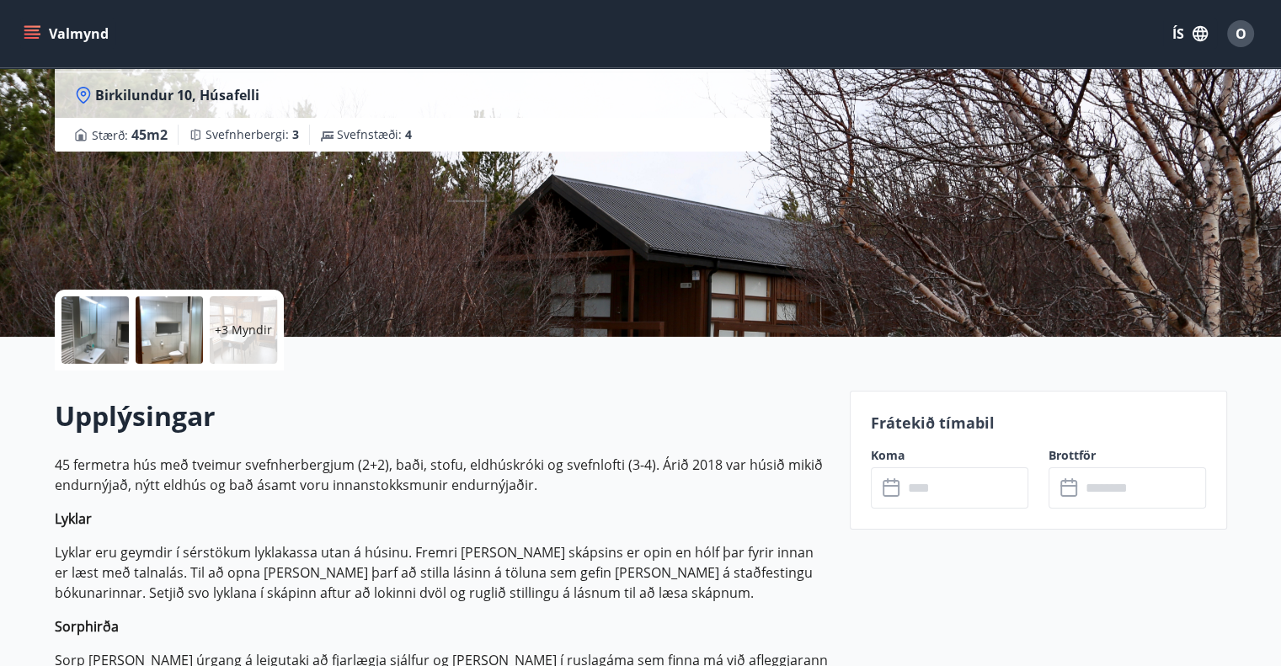
click at [885, 455] on label "Koma" at bounding box center [949, 455] width 157 height 17
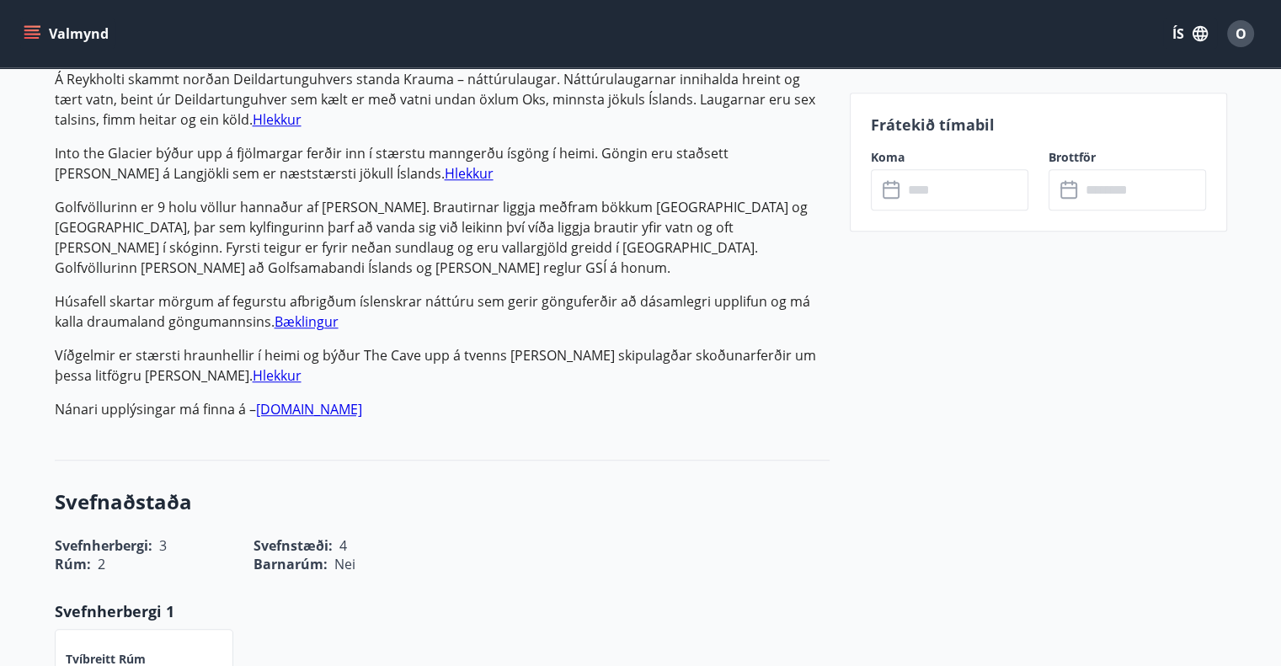
scroll to position [1347, 0]
